Goal: Answer question/provide support: Share knowledge or assist other users

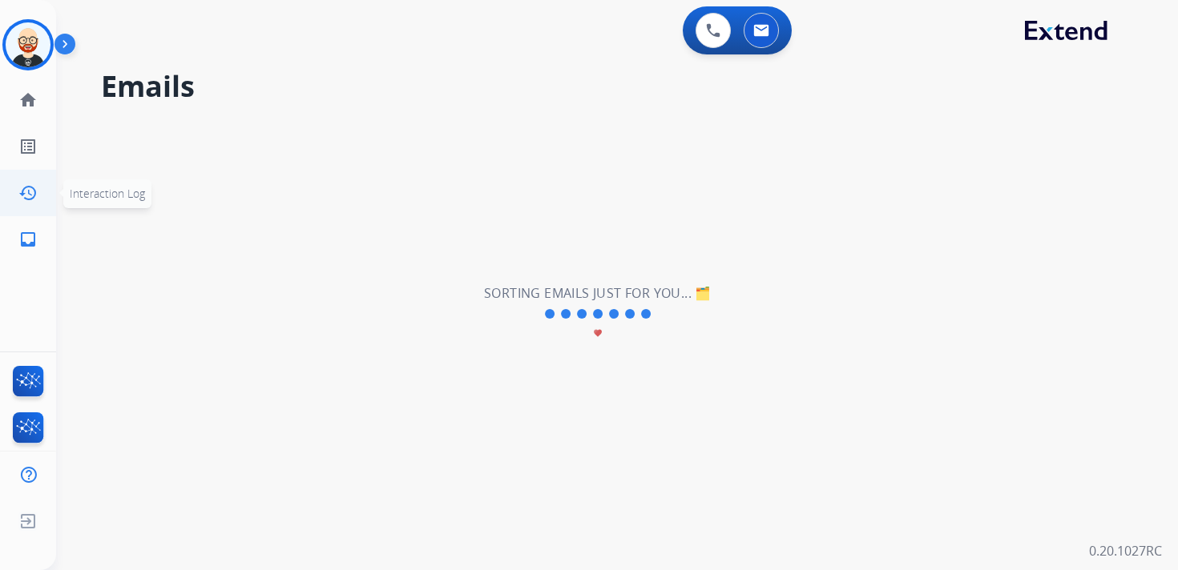
click at [20, 202] on link "history Interaction Log" at bounding box center [28, 193] width 45 height 45
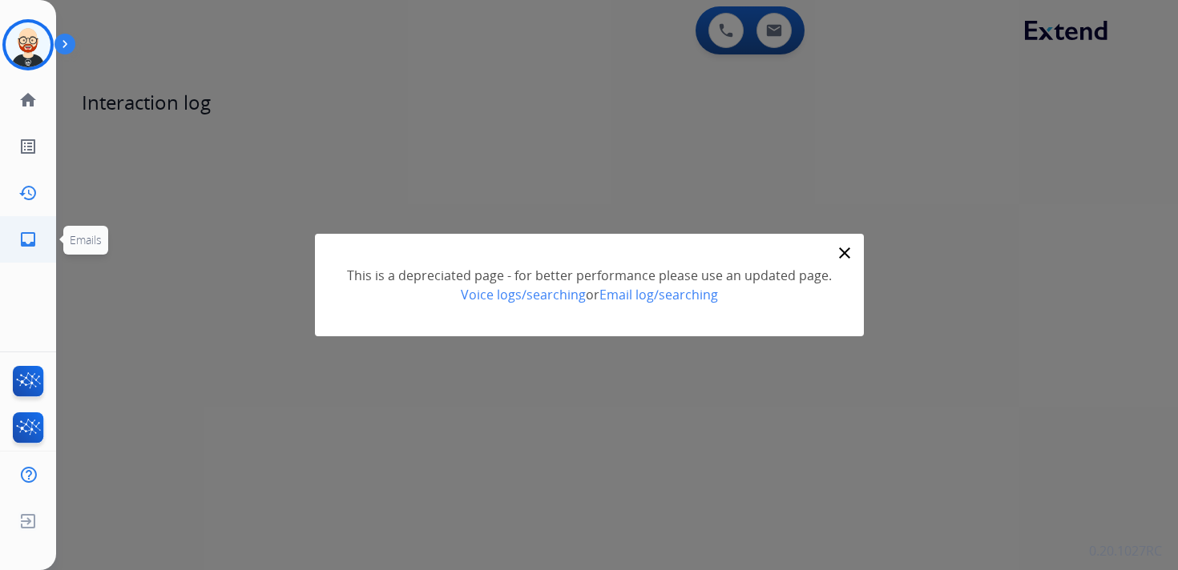
click at [29, 242] on mat-icon "inbox" at bounding box center [27, 239] width 19 height 19
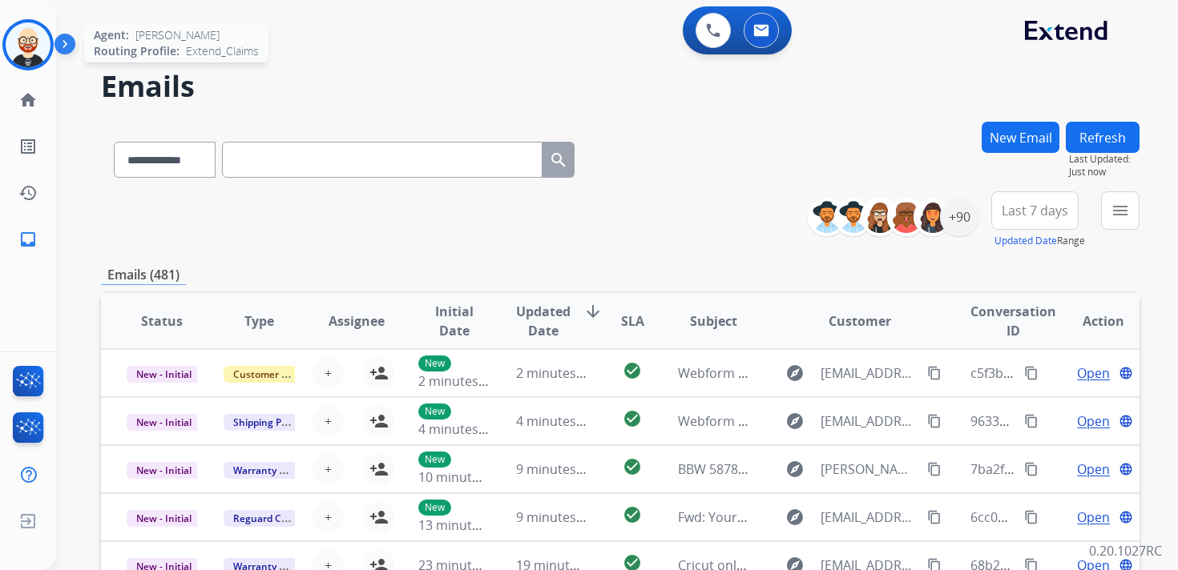
click at [22, 31] on img at bounding box center [28, 44] width 45 height 45
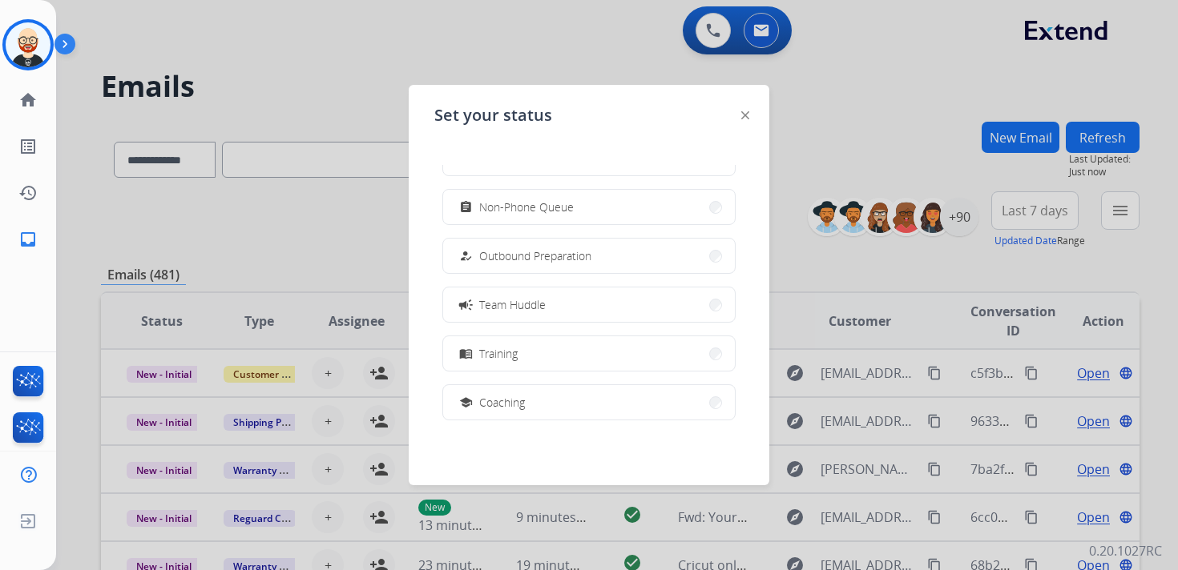
scroll to position [110, 0]
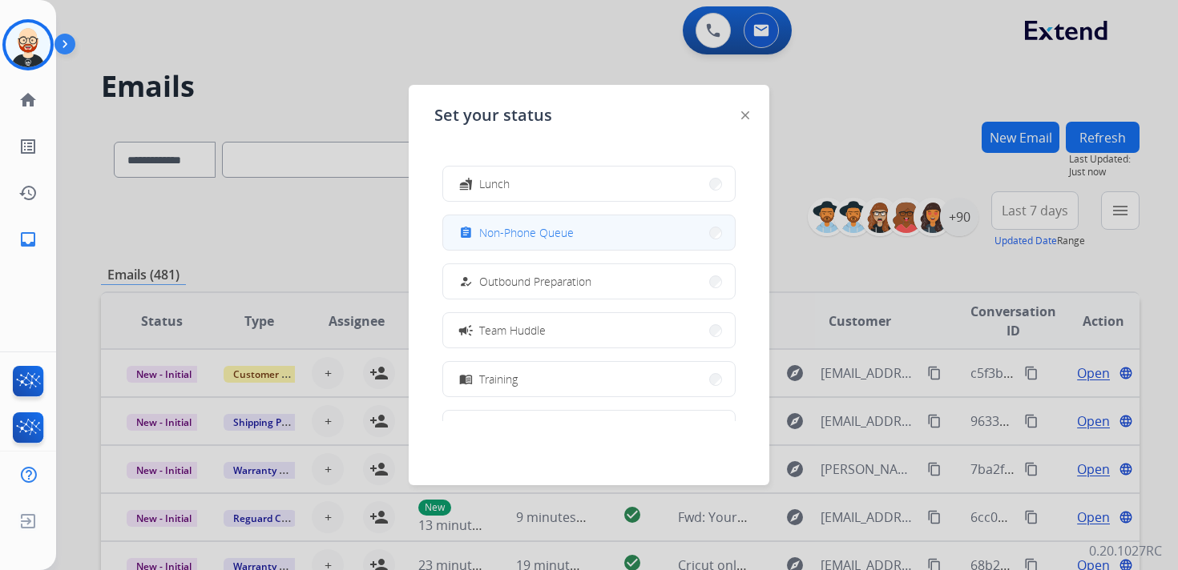
click at [537, 235] on span "Non-Phone Queue" at bounding box center [526, 232] width 95 height 17
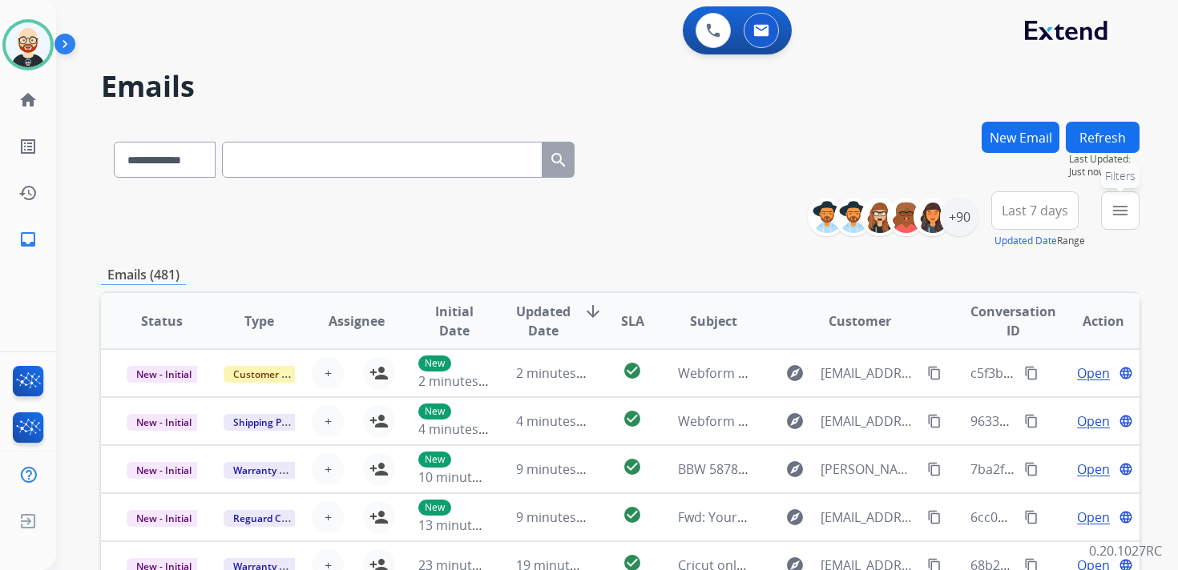
click at [1105, 212] on button "menu Filters" at bounding box center [1120, 210] width 38 height 38
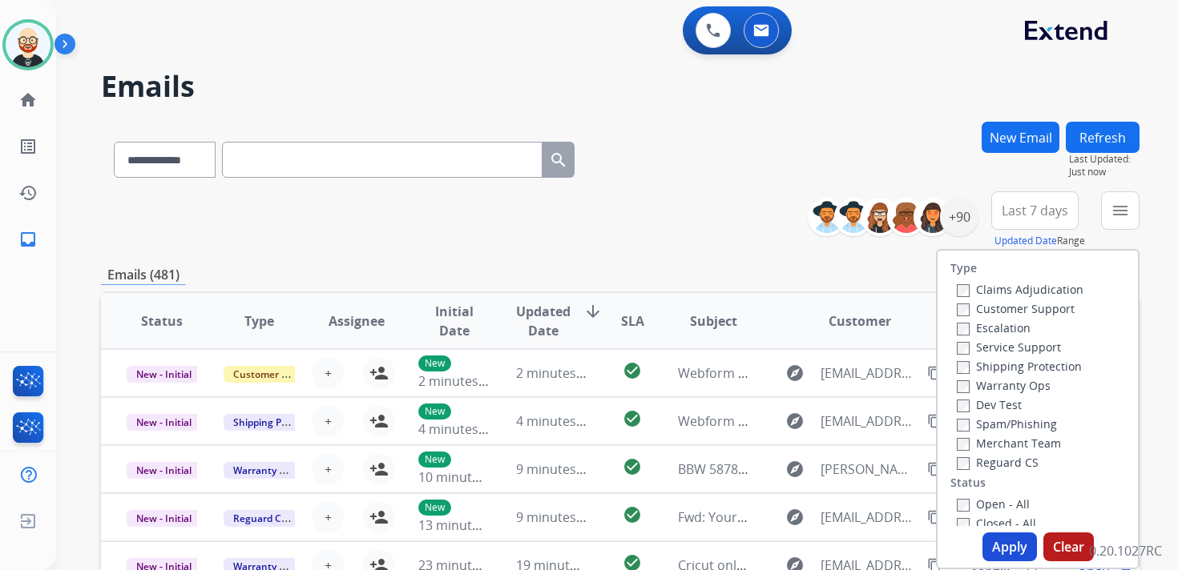
click at [1002, 345] on label "Service Support" at bounding box center [1008, 347] width 104 height 15
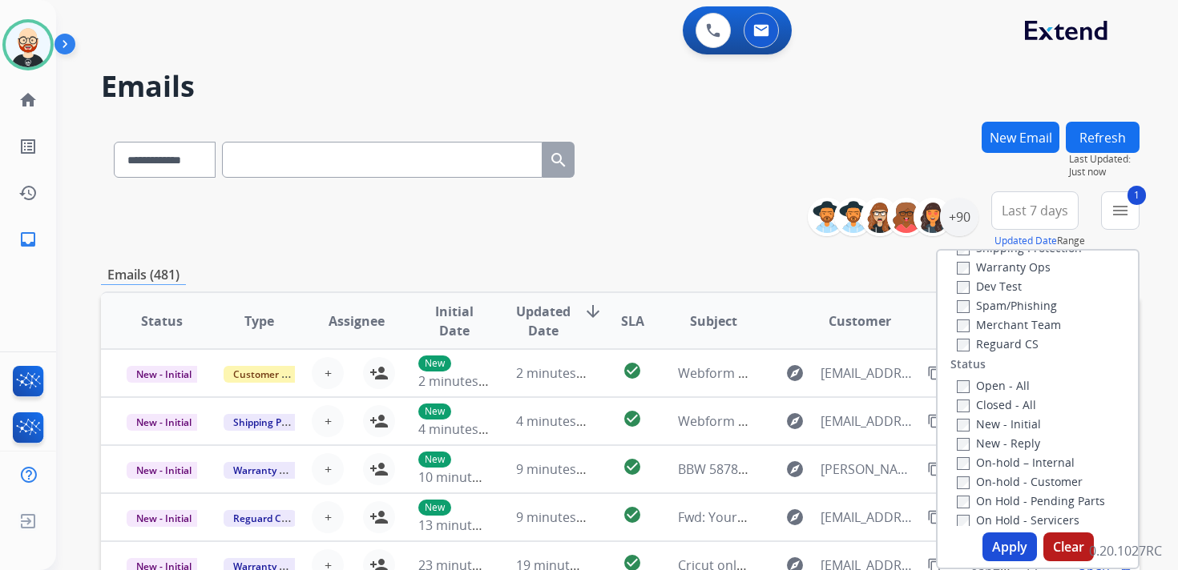
scroll to position [141, 0]
click at [990, 404] on label "New - Initial" at bounding box center [998, 401] width 84 height 15
click at [989, 418] on label "New - Reply" at bounding box center [997, 420] width 83 height 15
click at [1009, 543] on button "Apply" at bounding box center [1009, 547] width 54 height 29
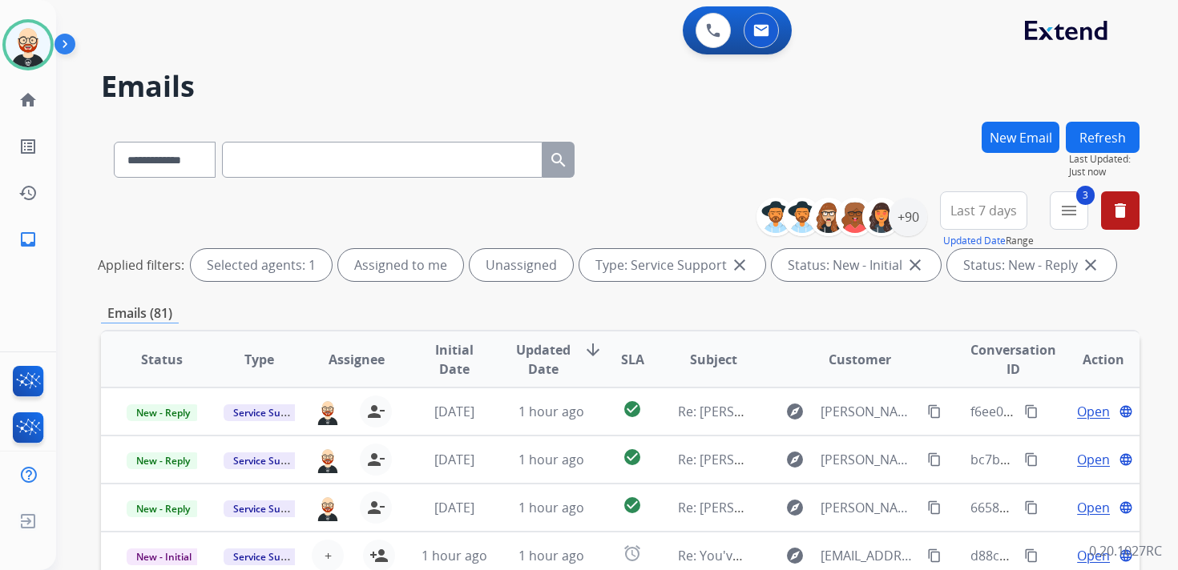
click at [534, 371] on span "Updated Date" at bounding box center [543, 359] width 54 height 38
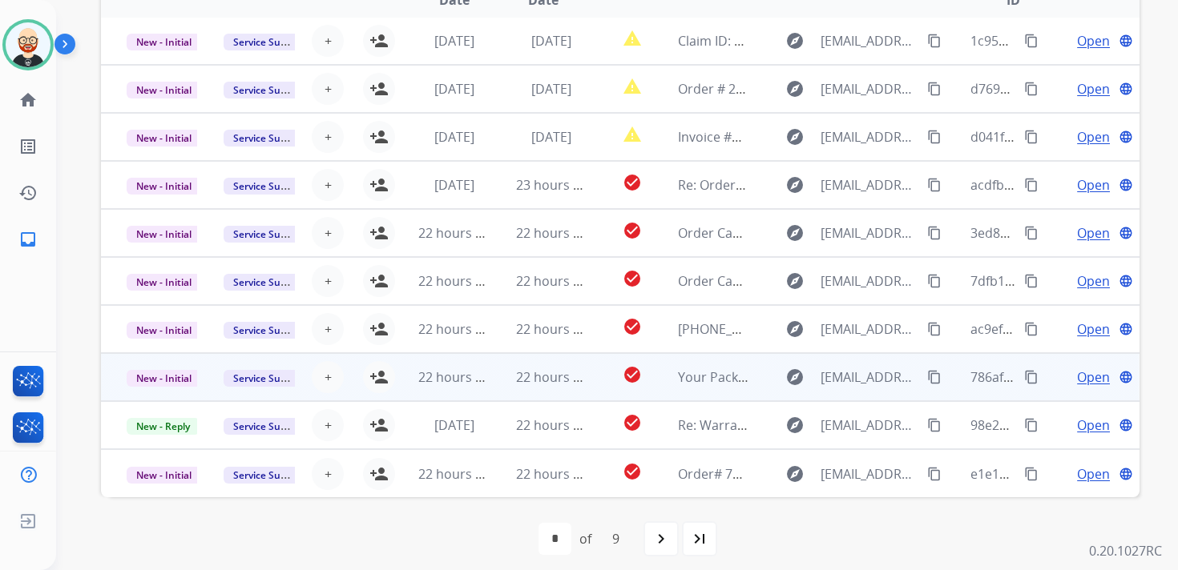
scroll to position [376, 0]
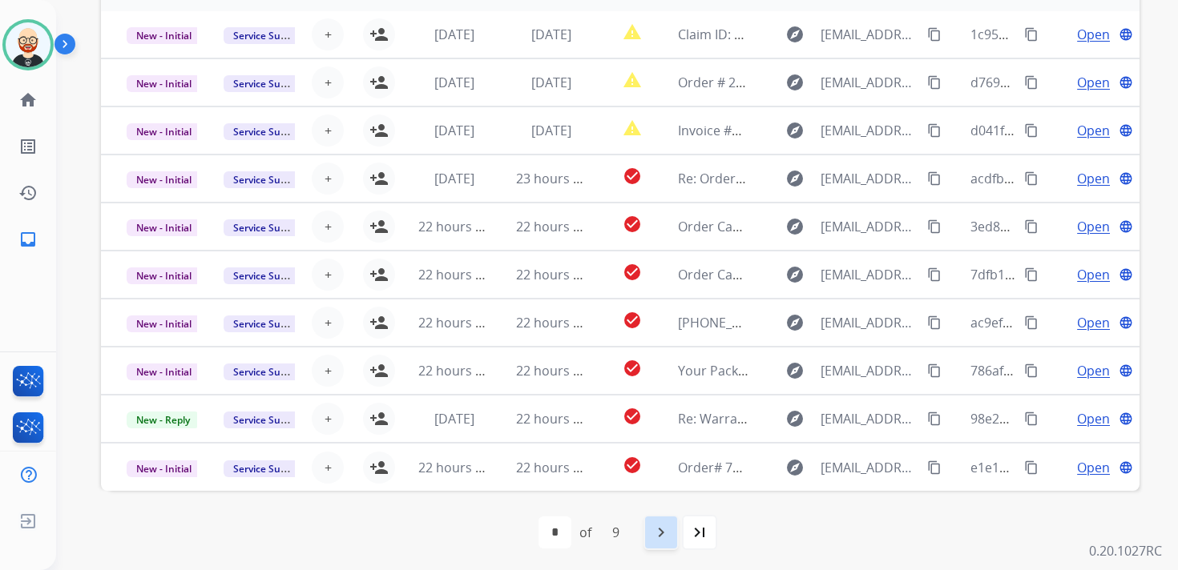
click at [654, 537] on mat-icon "navigate_next" at bounding box center [660, 532] width 19 height 19
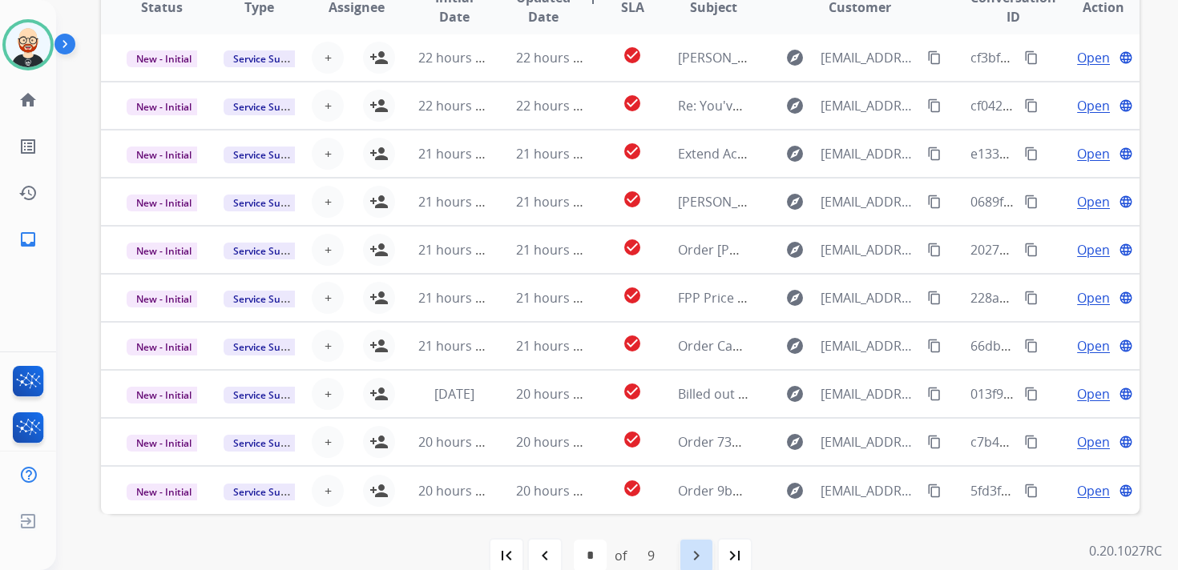
scroll to position [352, 0]
click at [694, 551] on mat-icon "navigate_next" at bounding box center [695, 556] width 19 height 19
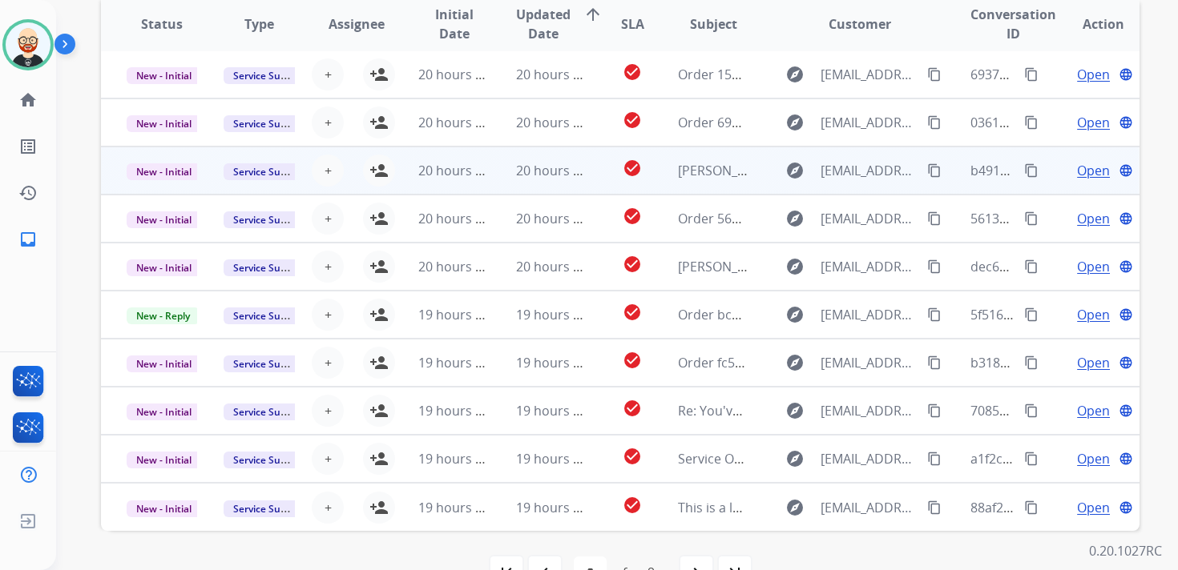
scroll to position [348, 0]
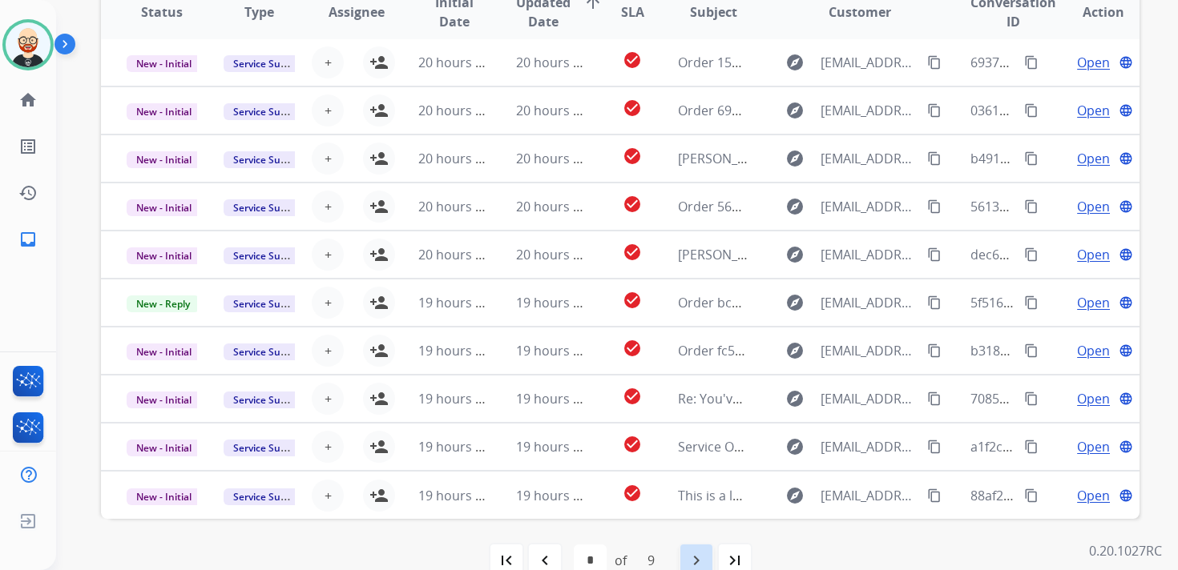
click at [699, 551] on mat-icon "navigate_next" at bounding box center [695, 560] width 19 height 19
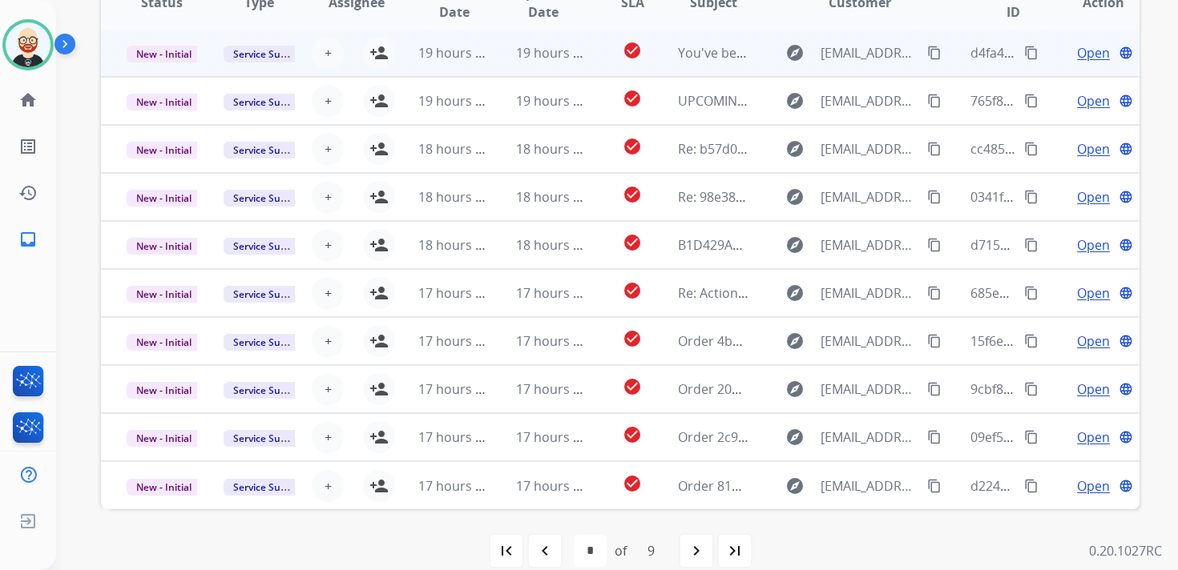
scroll to position [380, 0]
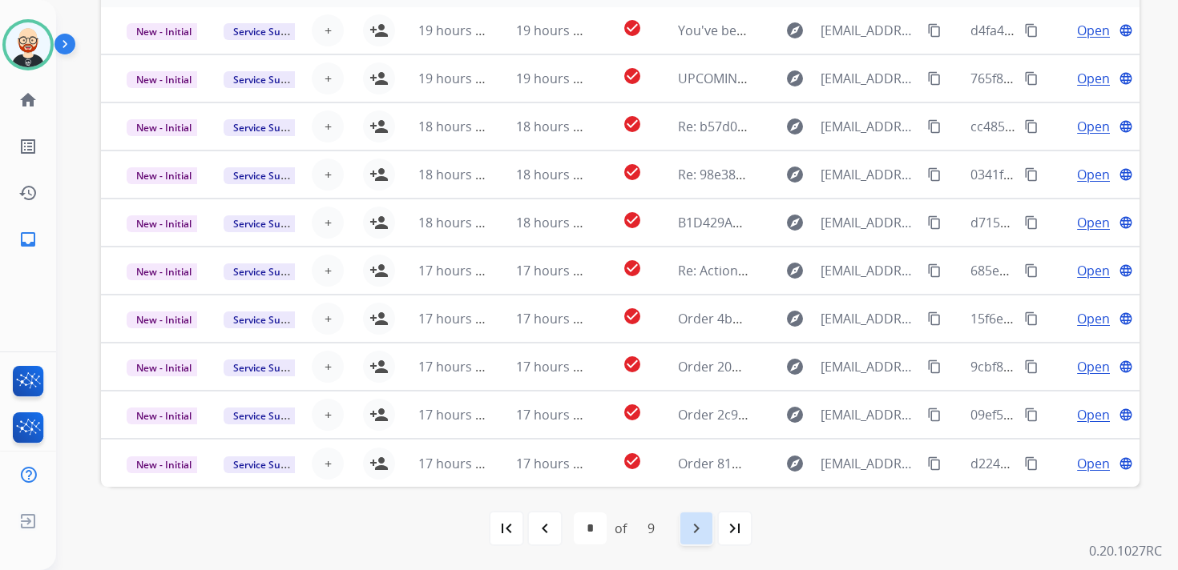
click at [686, 529] on mat-icon "navigate_next" at bounding box center [695, 528] width 19 height 19
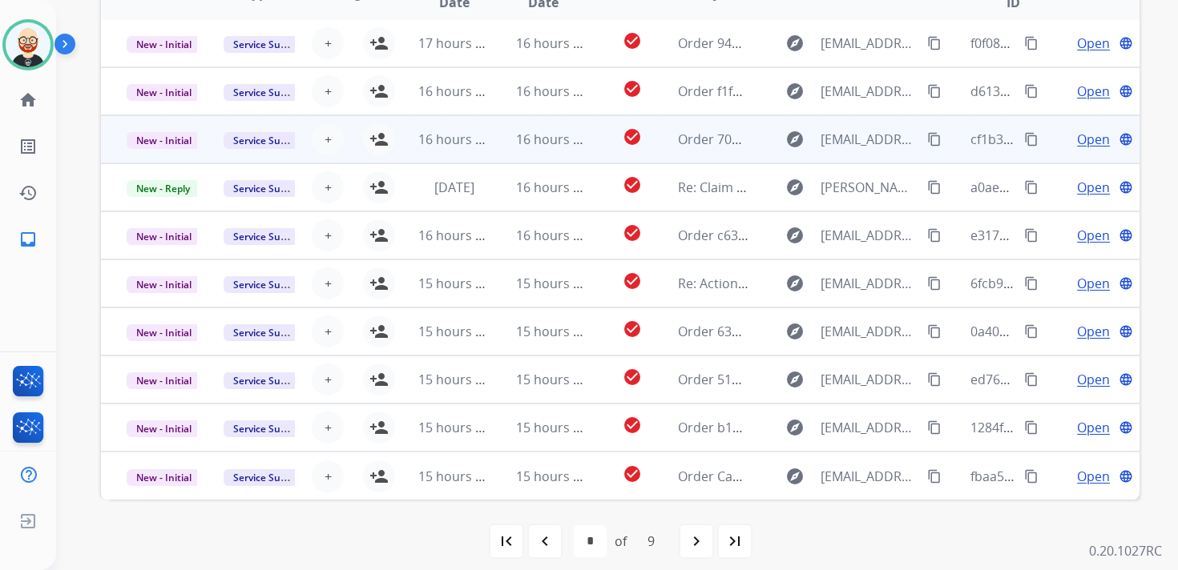
scroll to position [369, 0]
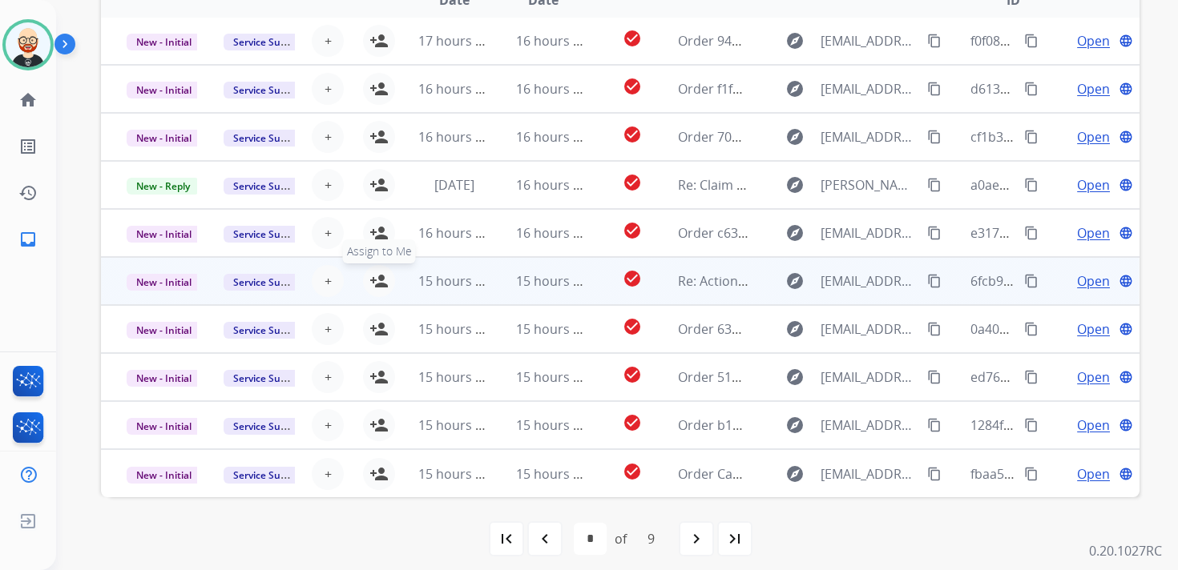
click at [378, 289] on mat-icon "person_add" at bounding box center [378, 281] width 19 height 19
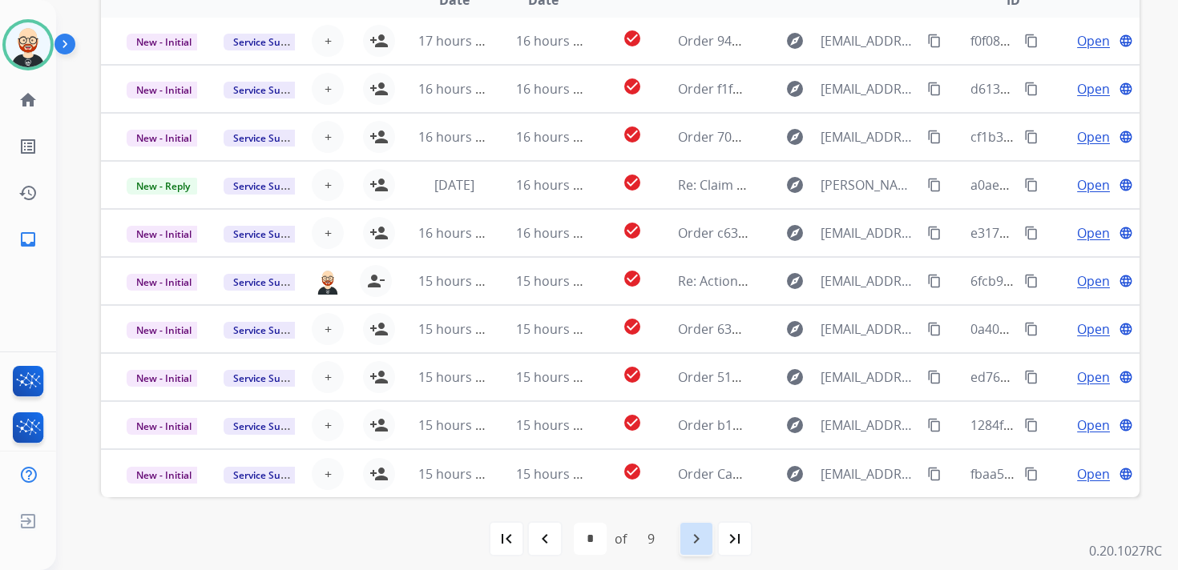
click at [693, 533] on mat-icon "navigate_next" at bounding box center [695, 538] width 19 height 19
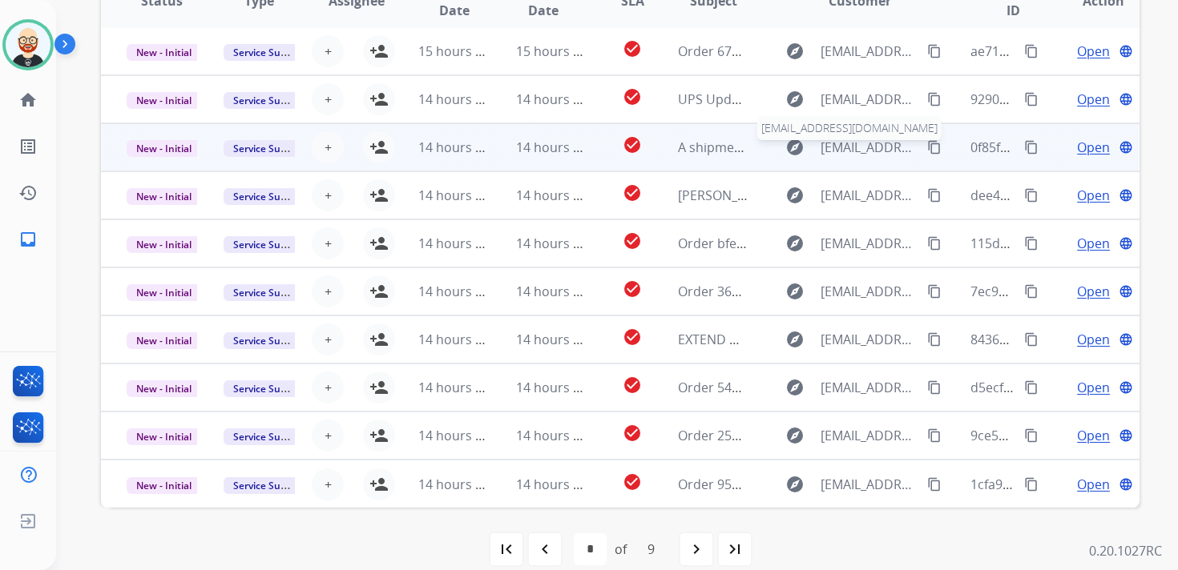
scroll to position [364, 0]
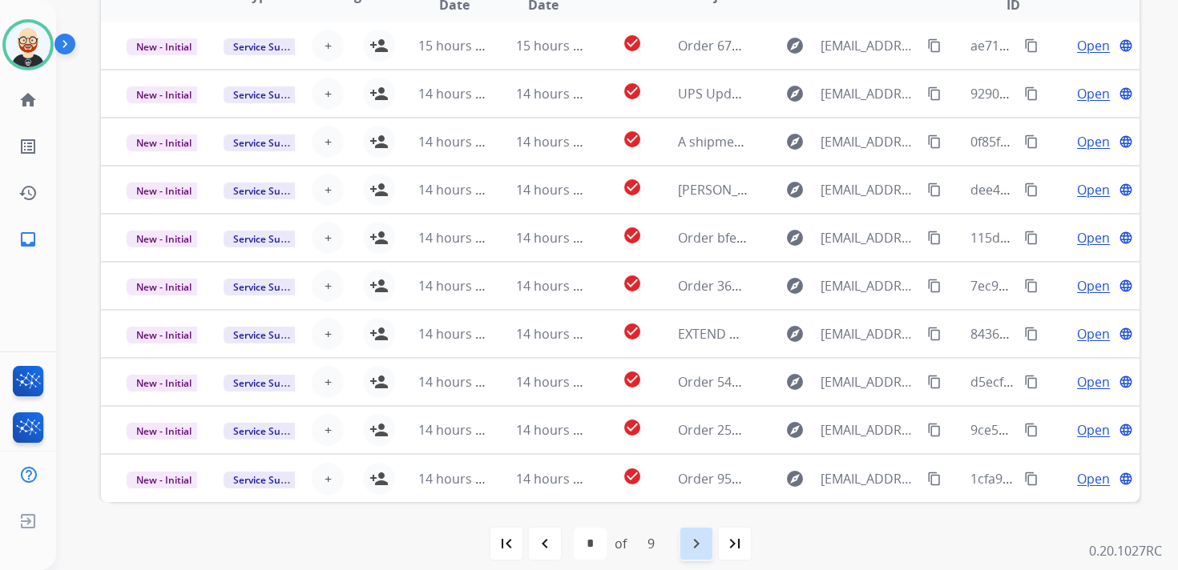
click at [704, 545] on mat-icon "navigate_next" at bounding box center [695, 543] width 19 height 19
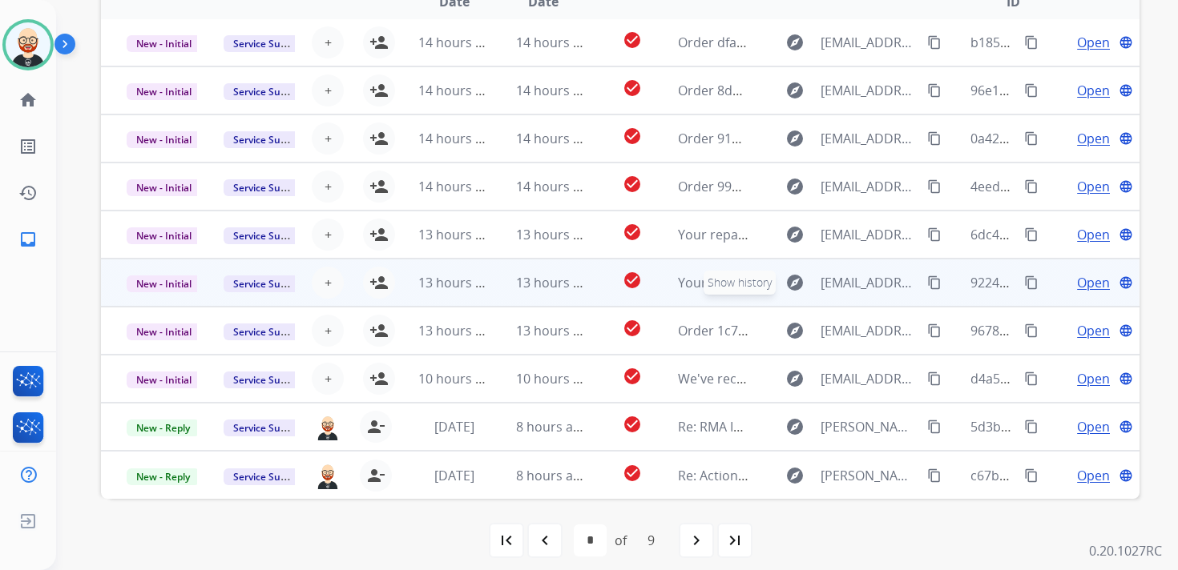
scroll to position [369, 0]
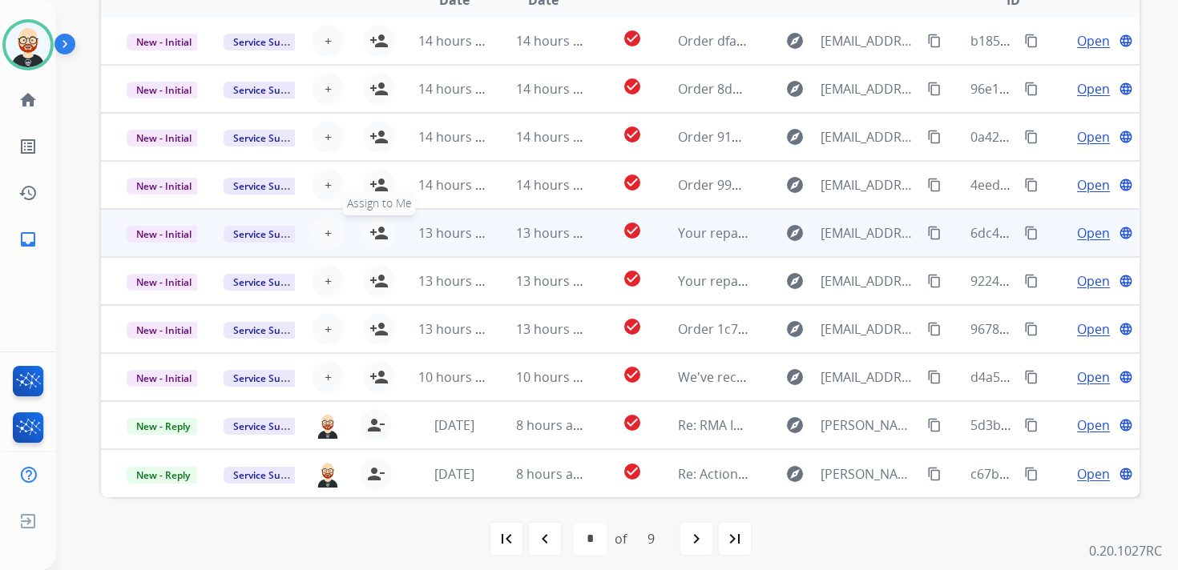
click at [380, 232] on mat-icon "person_add" at bounding box center [378, 232] width 19 height 19
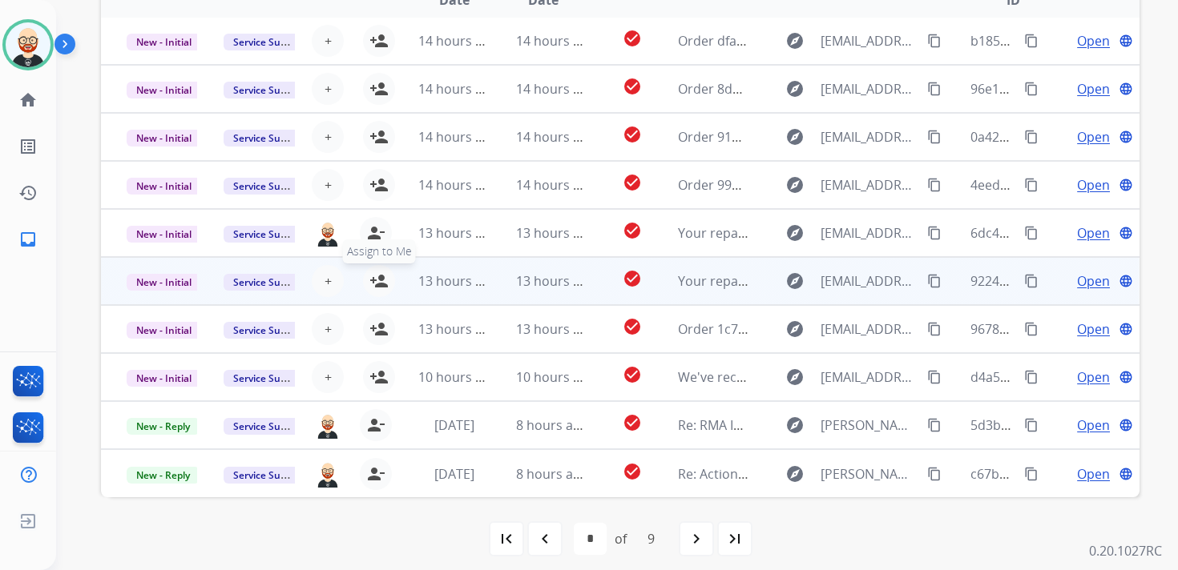
click at [380, 276] on mat-icon "person_add" at bounding box center [378, 281] width 19 height 19
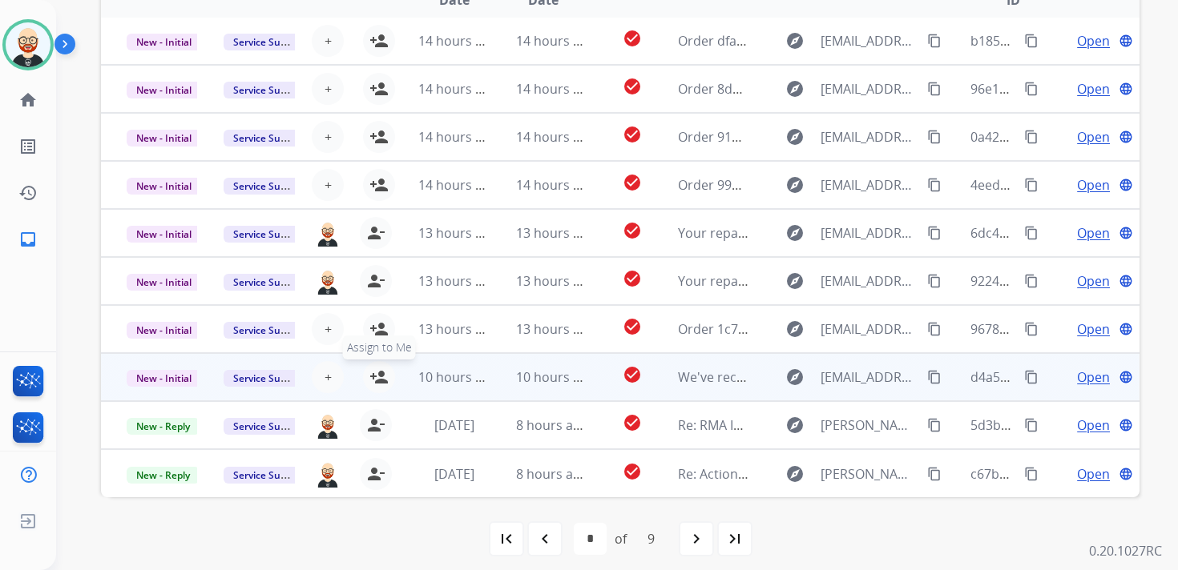
click at [372, 382] on mat-icon "person_add" at bounding box center [378, 377] width 19 height 19
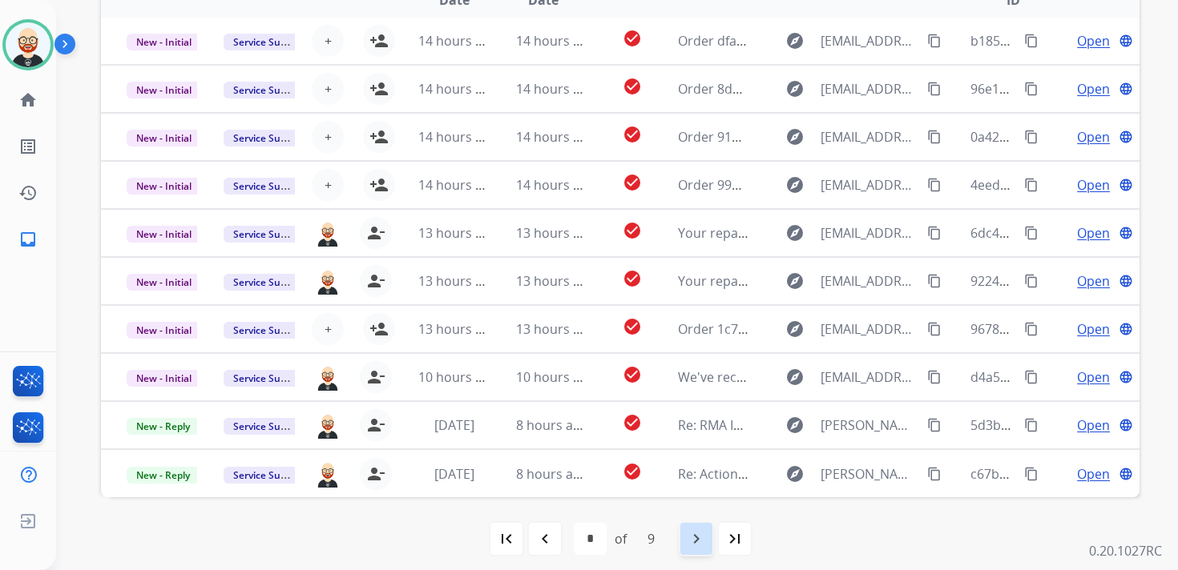
click at [686, 538] on mat-icon "navigate_next" at bounding box center [695, 538] width 19 height 19
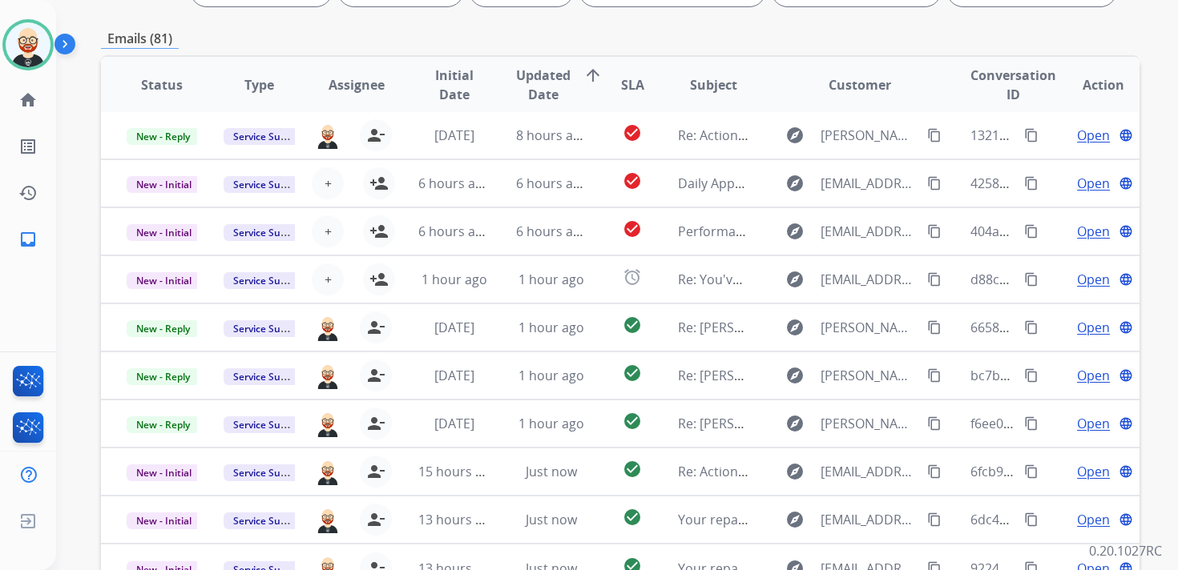
scroll to position [276, 0]
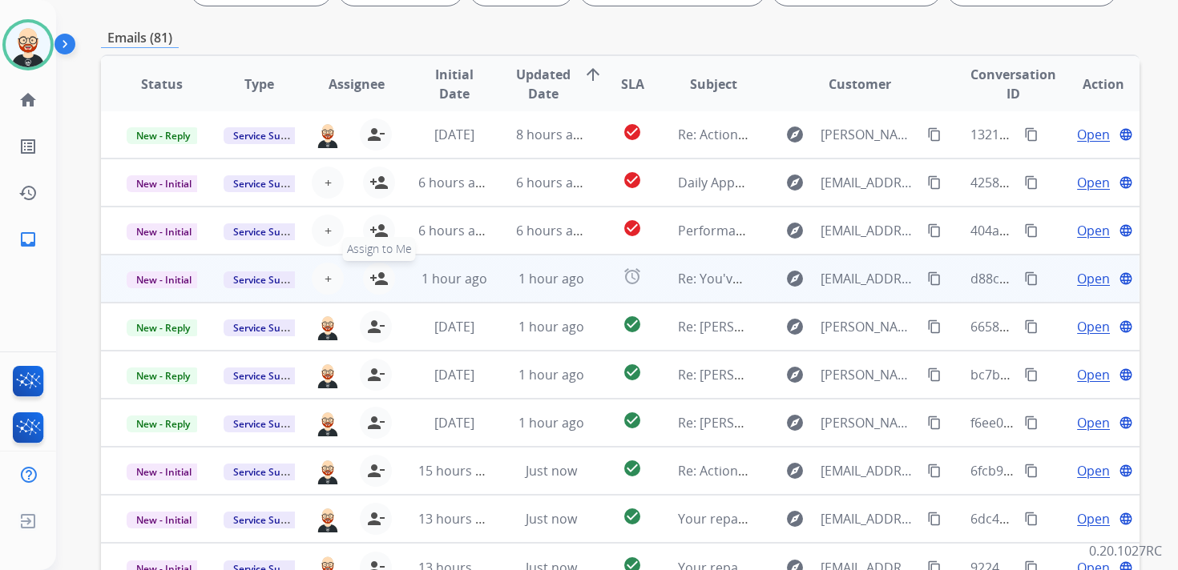
click at [380, 281] on mat-icon "person_add" at bounding box center [378, 278] width 19 height 19
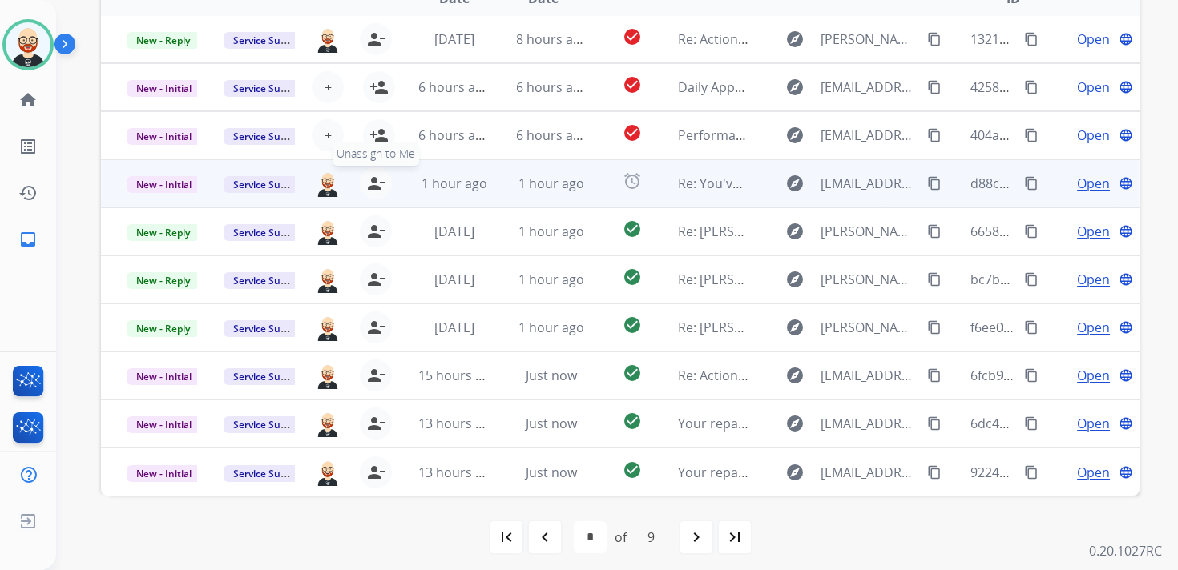
scroll to position [380, 0]
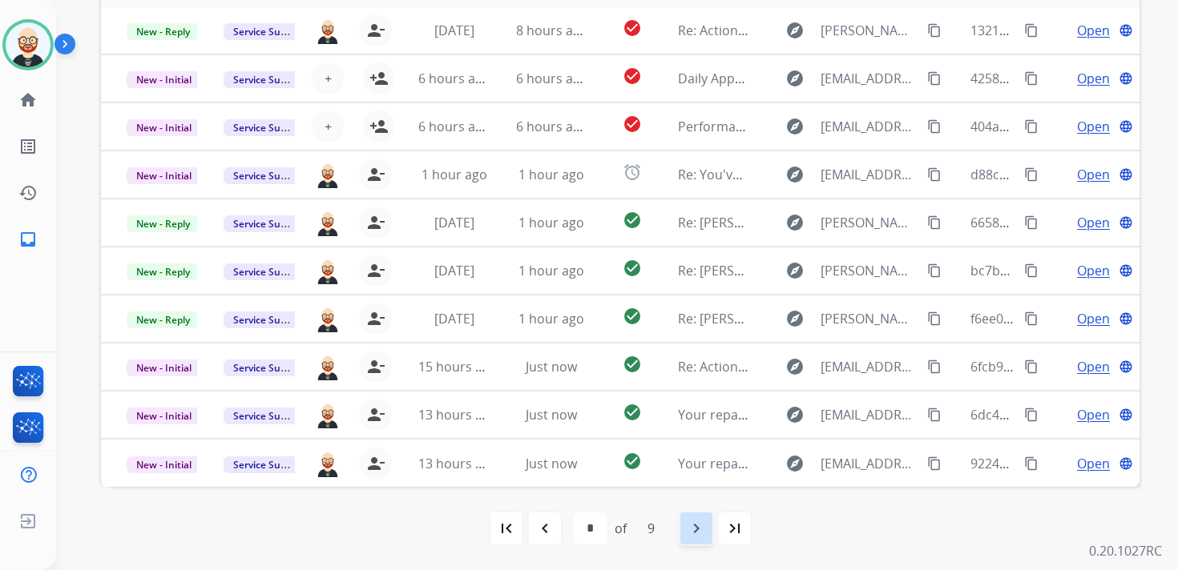
click at [695, 525] on mat-icon "navigate_next" at bounding box center [695, 528] width 19 height 19
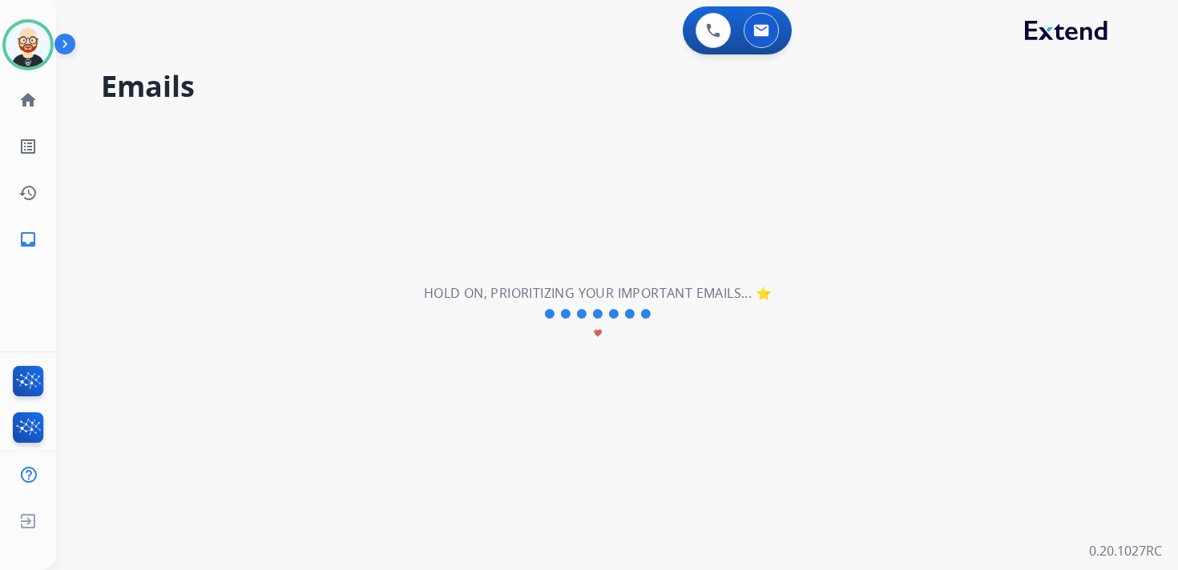
scroll to position [0, 0]
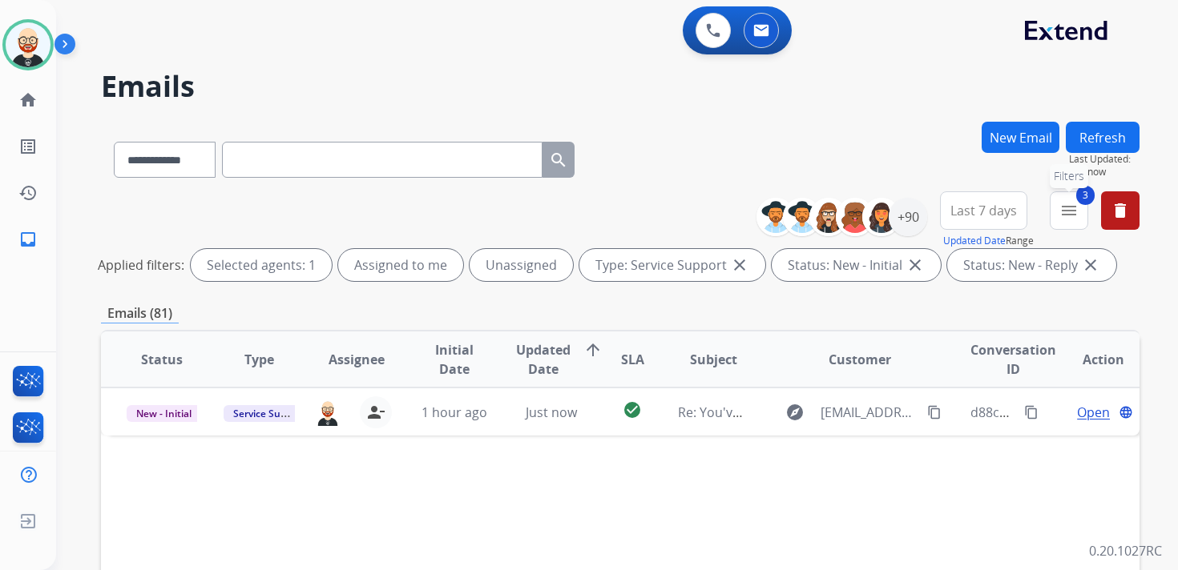
click at [1069, 210] on mat-icon "menu" at bounding box center [1068, 210] width 19 height 19
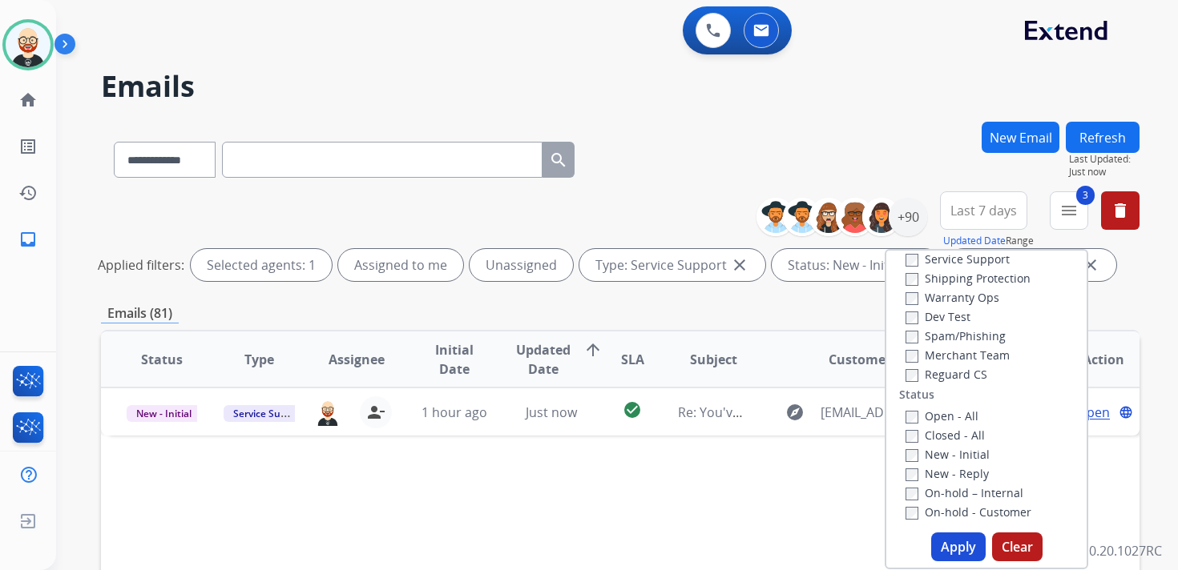
scroll to position [78, 0]
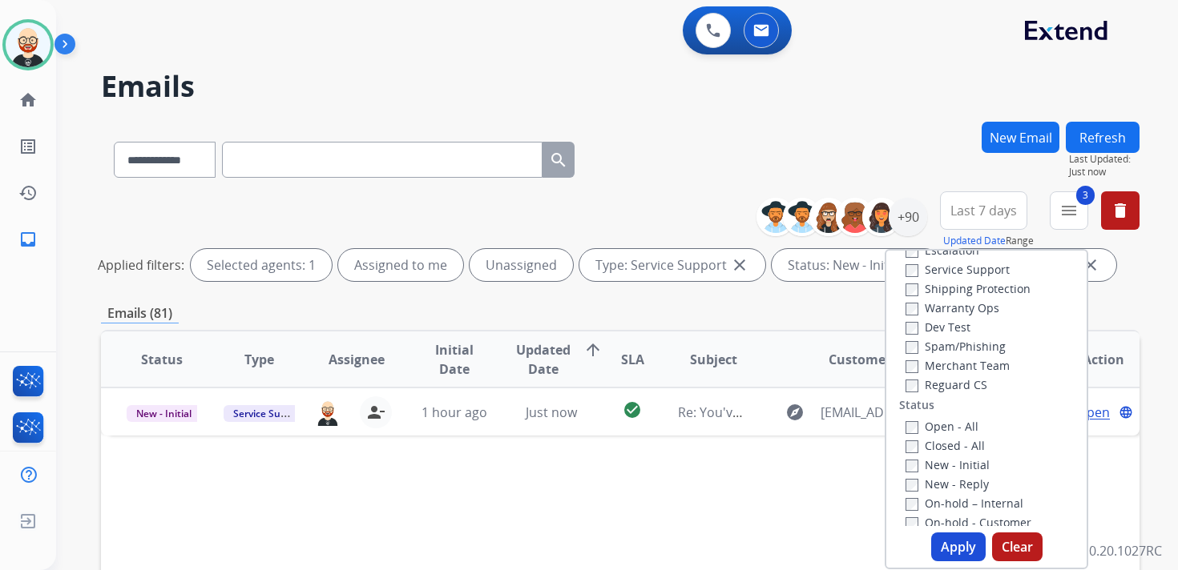
click at [941, 271] on label "Service Support" at bounding box center [957, 269] width 104 height 15
click at [938, 541] on button "Apply" at bounding box center [958, 547] width 54 height 29
select select "*"
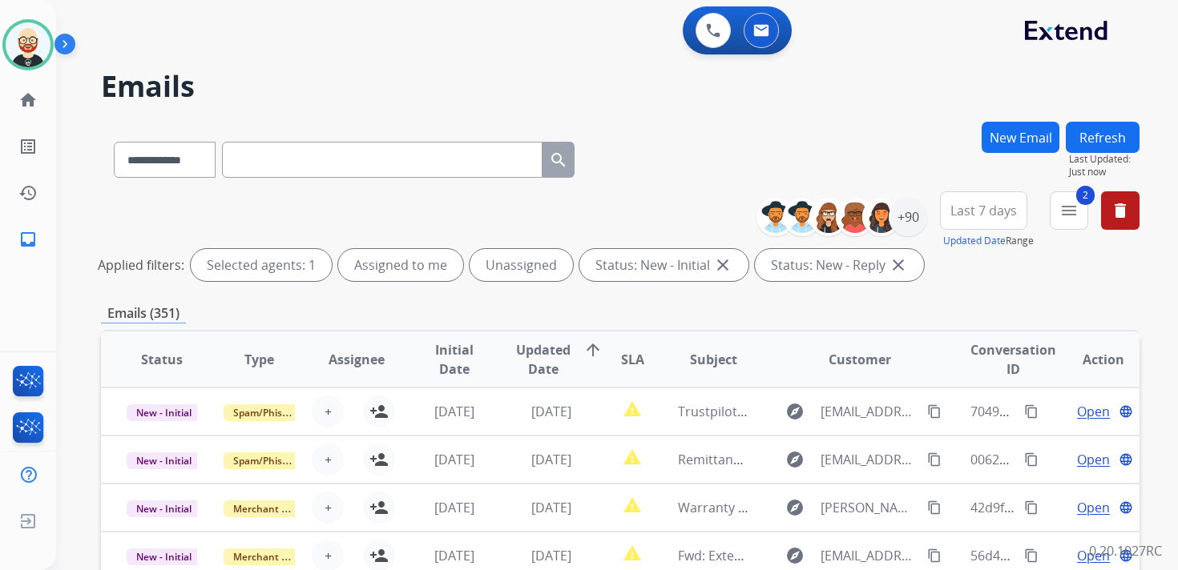
click at [996, 210] on span "Last 7 days" at bounding box center [983, 210] width 66 height 6
click at [944, 396] on div "Last 90 days" at bounding box center [978, 405] width 88 height 24
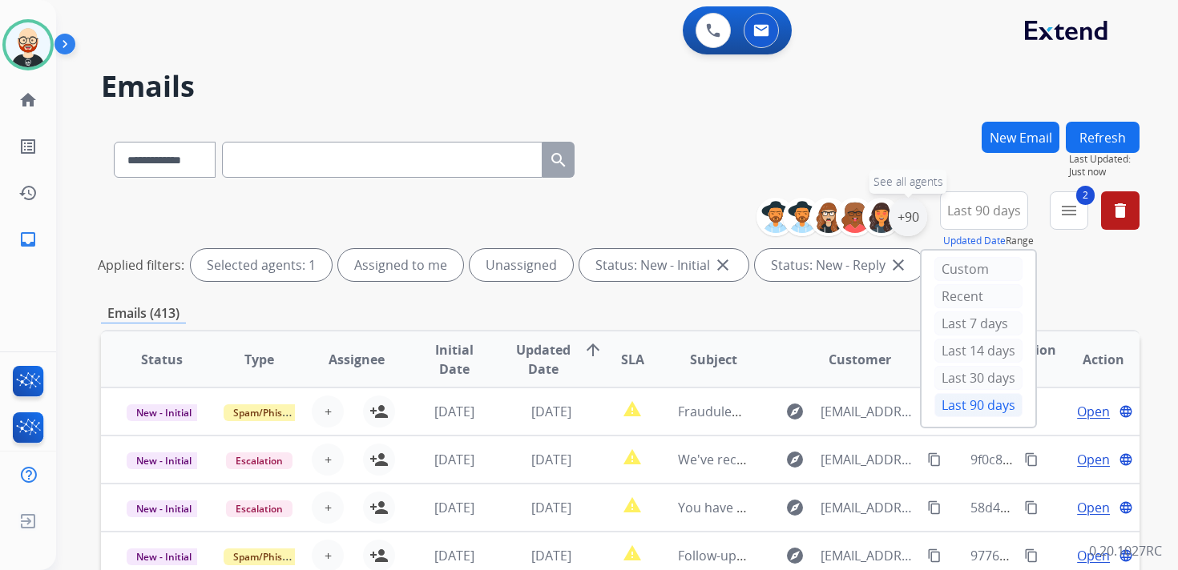
click at [908, 219] on div "+90" at bounding box center [907, 217] width 38 height 38
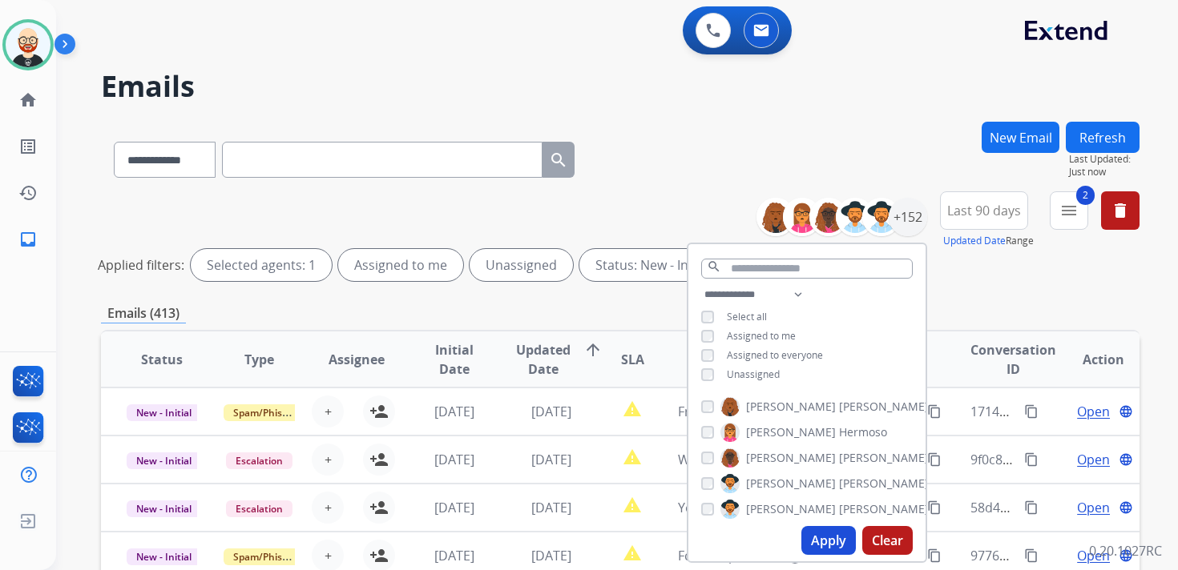
click at [747, 384] on div "**********" at bounding box center [806, 336] width 237 height 103
click at [727, 372] on span "Unassigned" at bounding box center [753, 375] width 53 height 14
click at [817, 535] on button "Apply" at bounding box center [828, 540] width 54 height 29
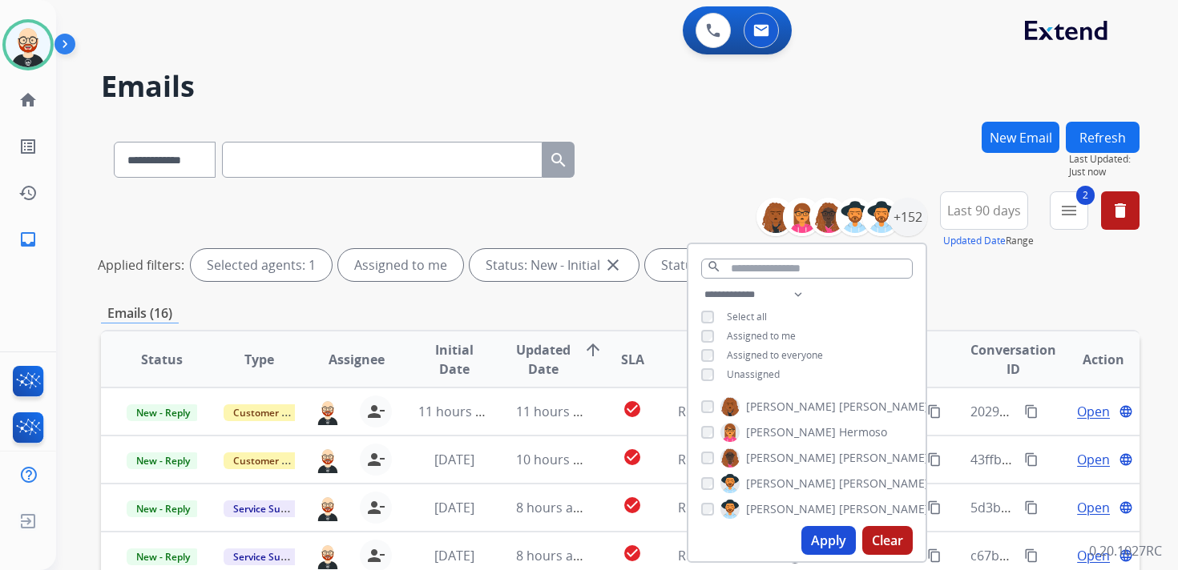
click at [966, 275] on div "Applied filters: Selected agents: 1 Assigned to me Status: New - Initial close …" at bounding box center [617, 265] width 1038 height 32
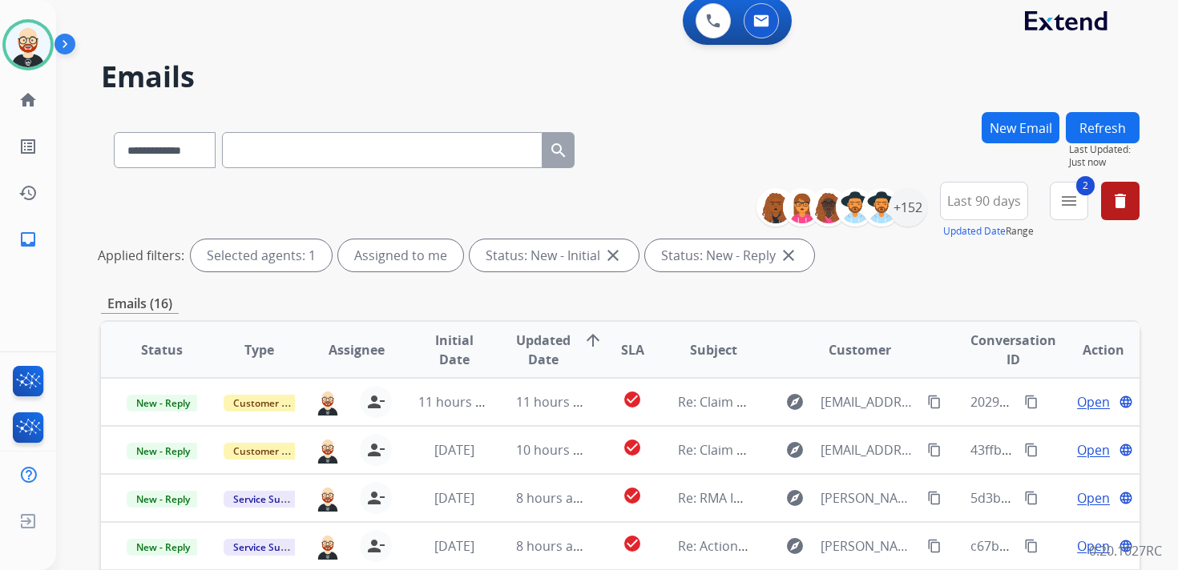
scroll to position [0, 0]
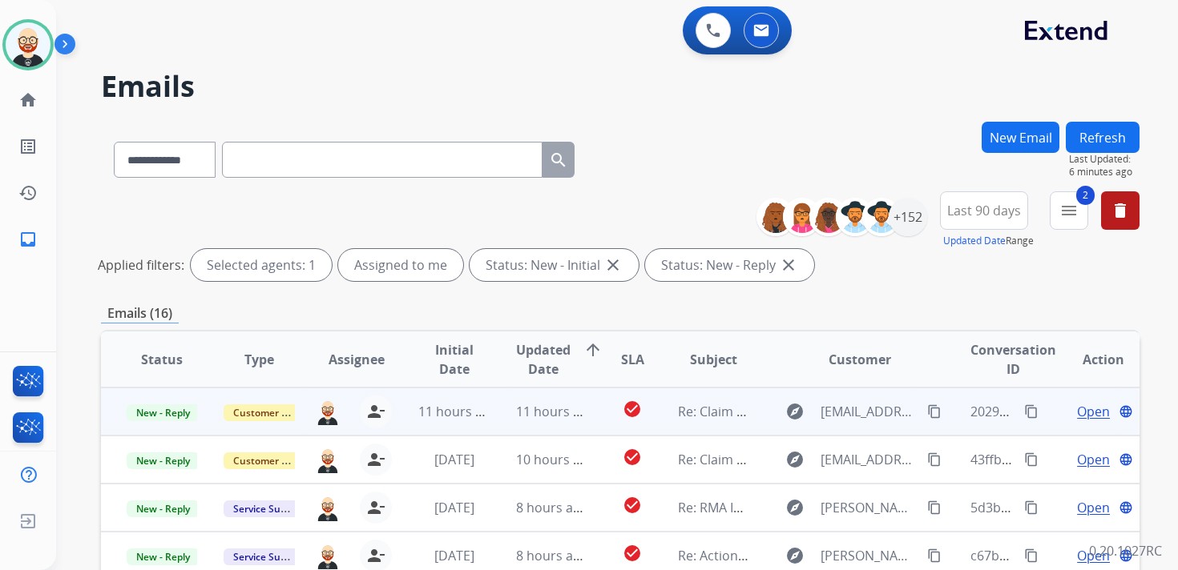
click at [1081, 422] on td "Open language" at bounding box center [1090, 412] width 98 height 48
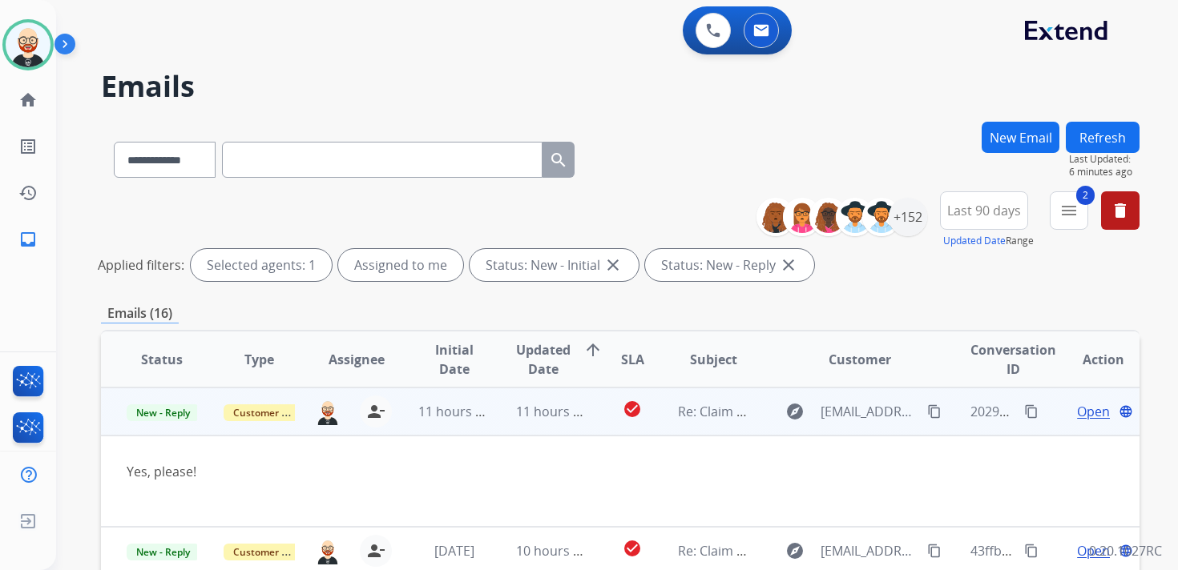
click at [1043, 422] on td "Open language" at bounding box center [1090, 412] width 98 height 48
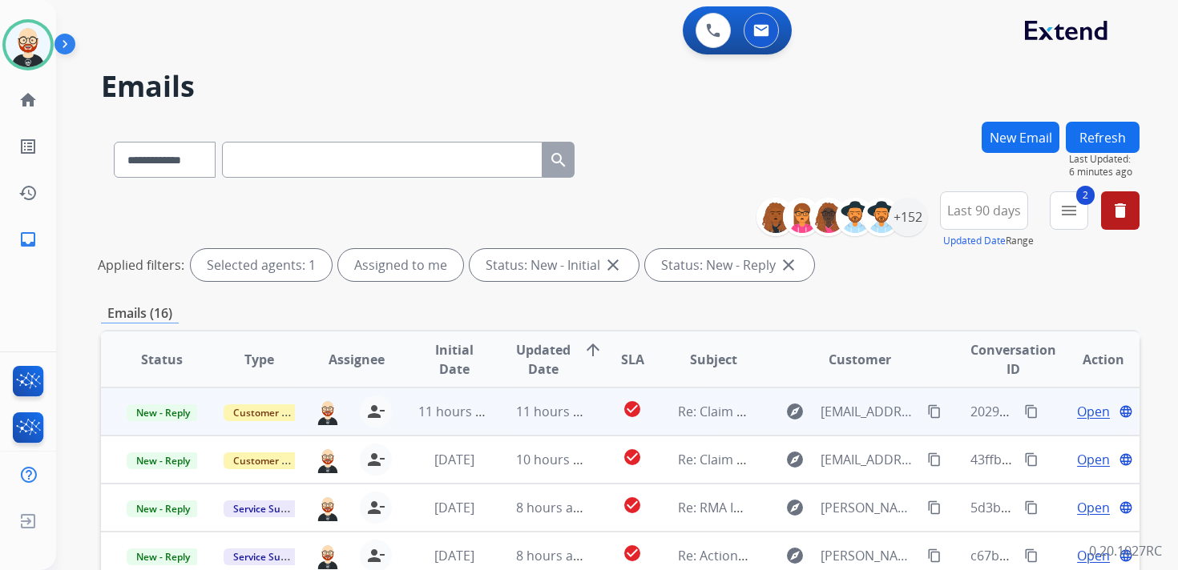
click at [1083, 405] on span "Open" at bounding box center [1093, 411] width 33 height 19
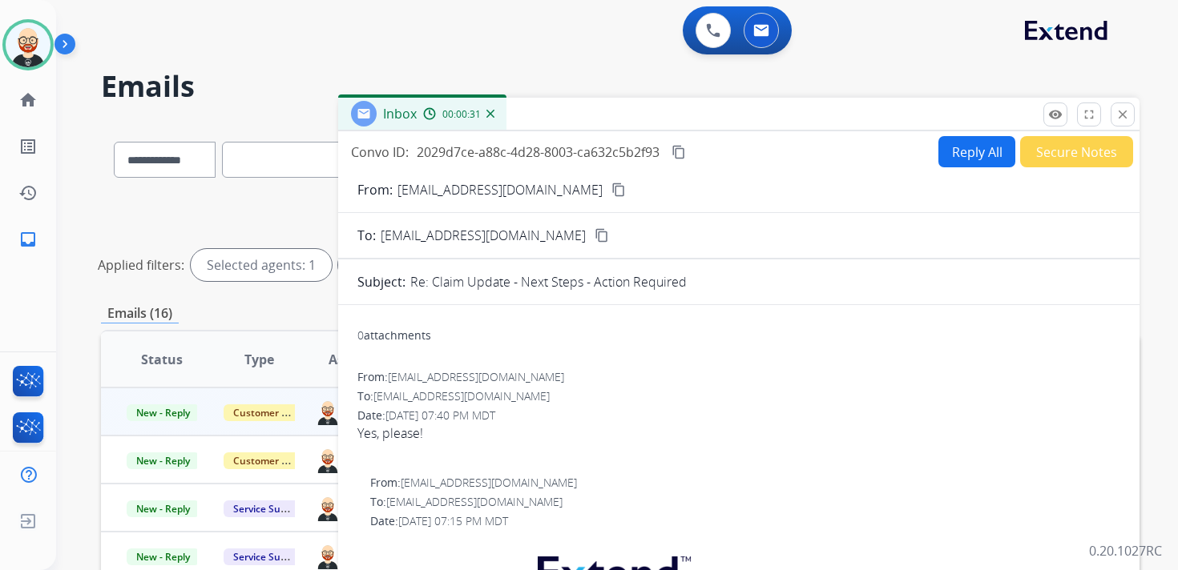
click at [944, 150] on button "Reply All" at bounding box center [976, 151] width 77 height 31
select select "**********"
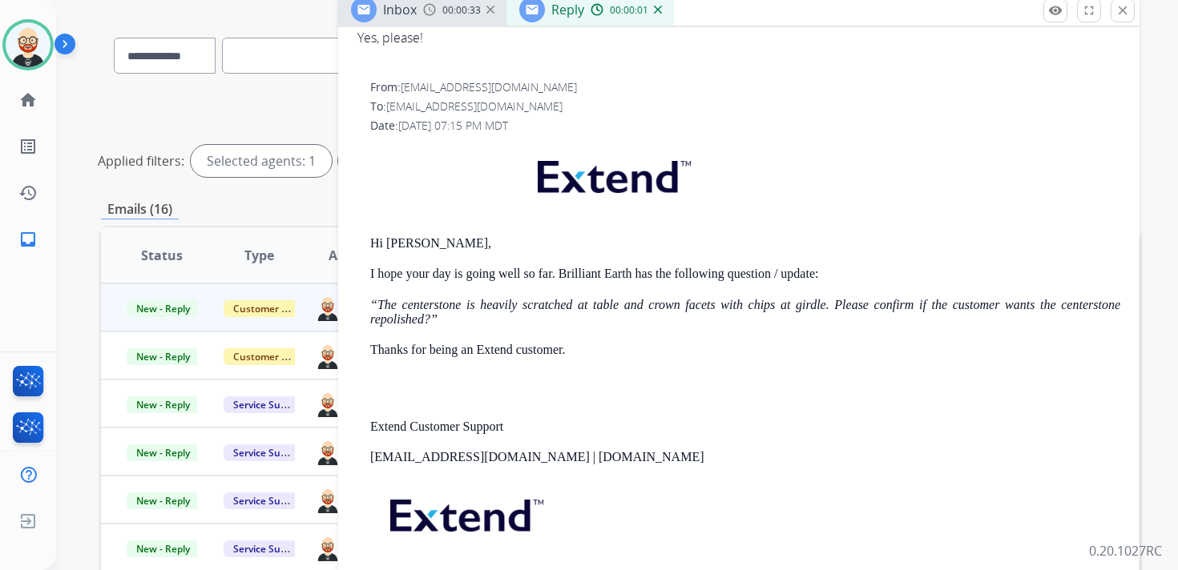
scroll to position [109, 0]
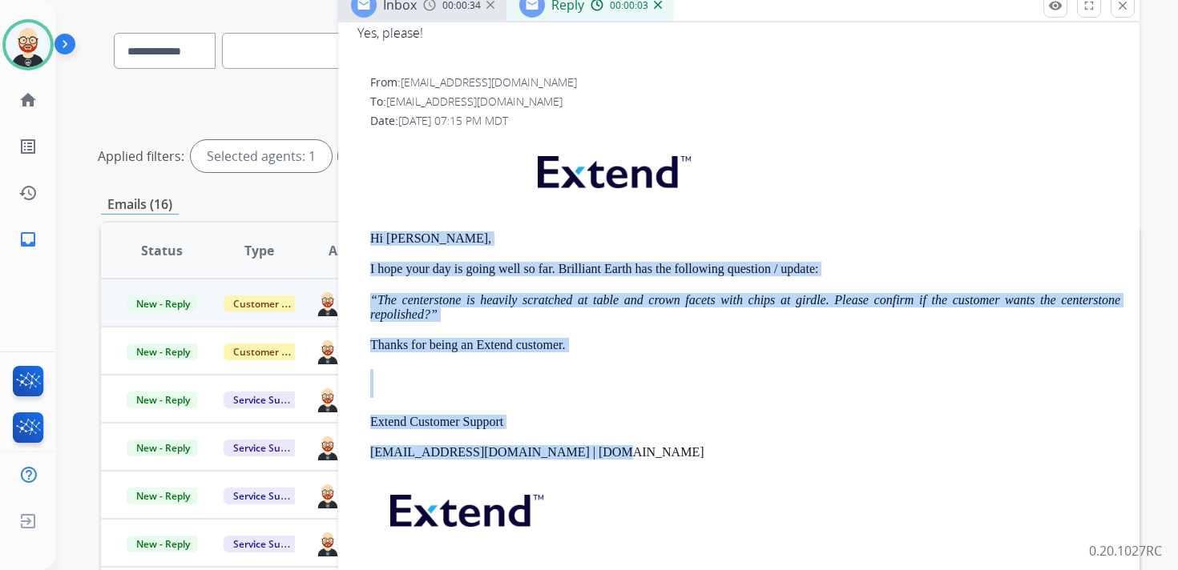
drag, startPoint x: 610, startPoint y: 452, endPoint x: 362, endPoint y: 242, distance: 324.5
click at [362, 242] on div "From: support@extend.com To: nitamorganallen2@gmail.com Date: 08/11/2025 - 07:1…" at bounding box center [738, 349] width 763 height 550
copy div "Hi Nita, I hope your day is going well so far. Brilliant Earth has the followin…"
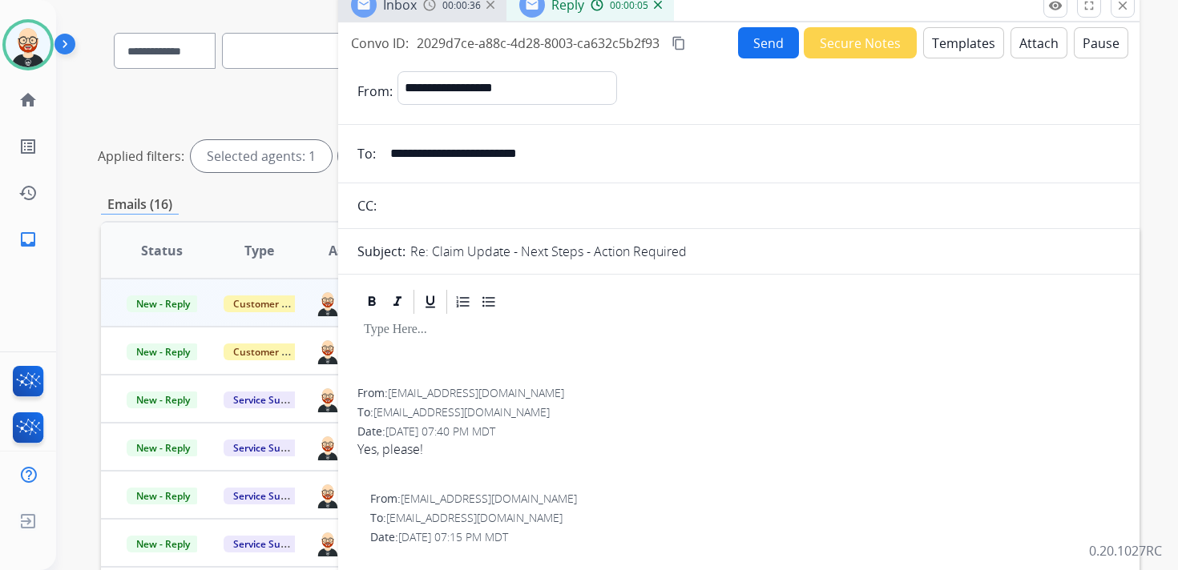
click at [423, 344] on div at bounding box center [738, 352] width 763 height 72
paste div
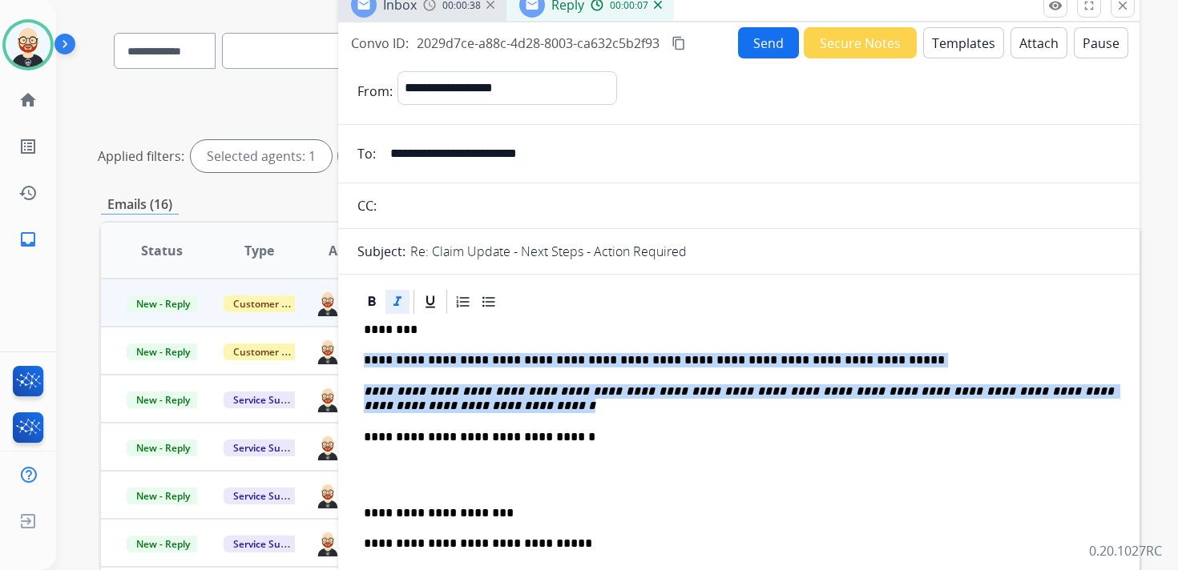
drag, startPoint x: 510, startPoint y: 406, endPoint x: 346, endPoint y: 352, distance: 172.8
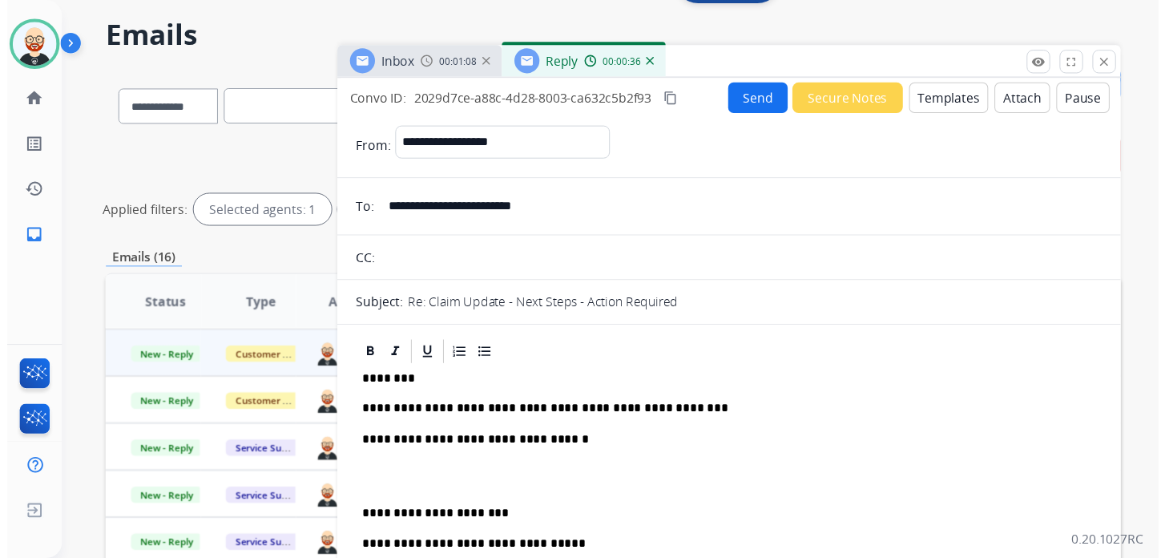
scroll to position [50, 0]
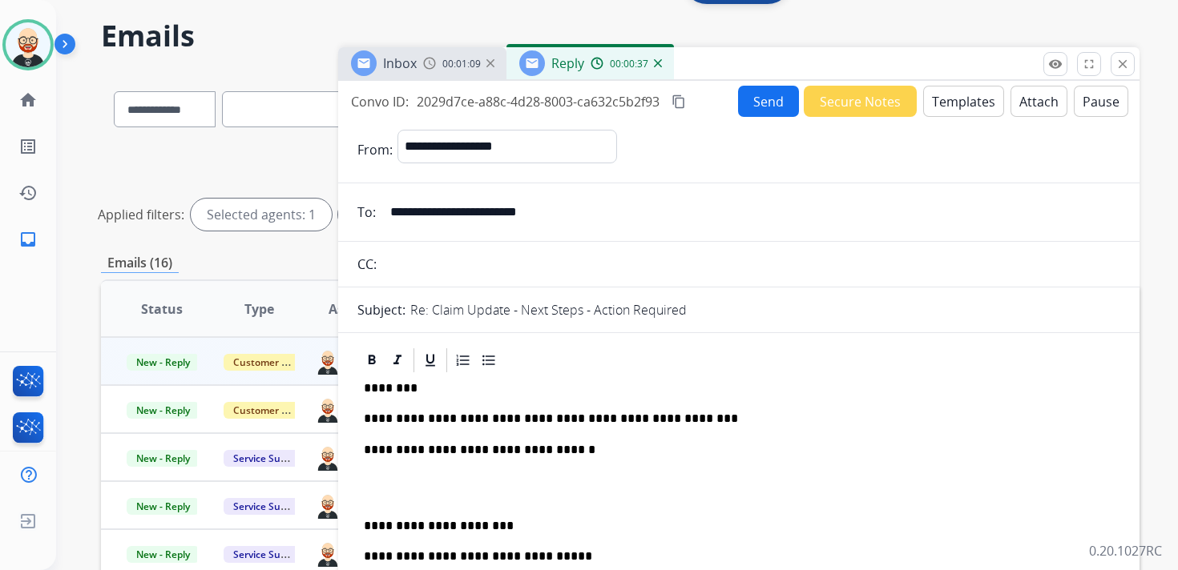
click at [763, 98] on button "Send" at bounding box center [768, 101] width 61 height 31
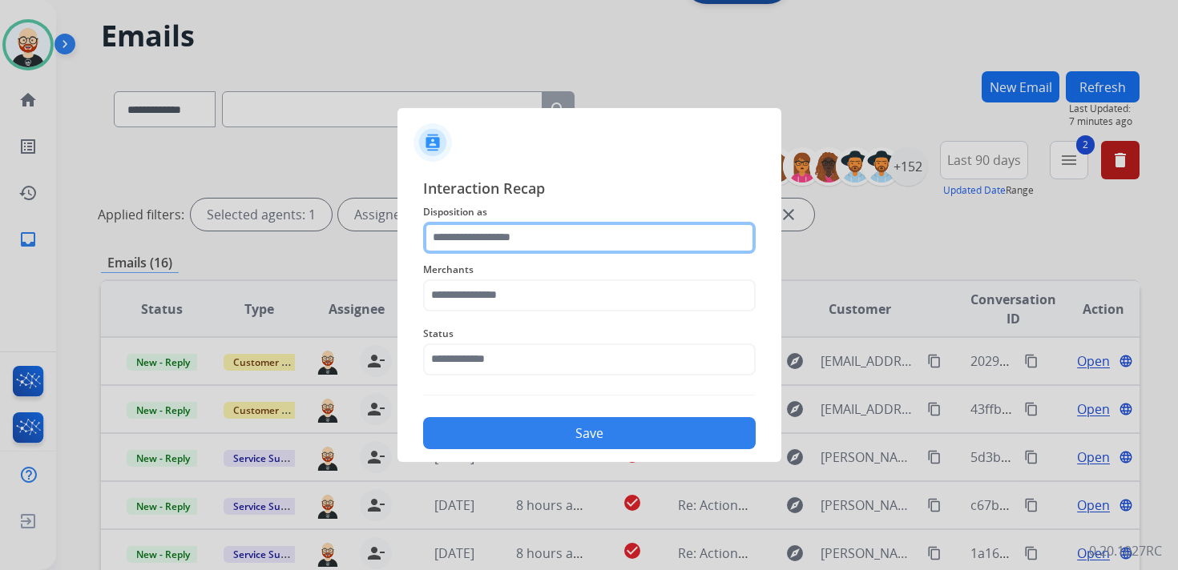
click at [506, 232] on input "text" at bounding box center [589, 238] width 332 height 32
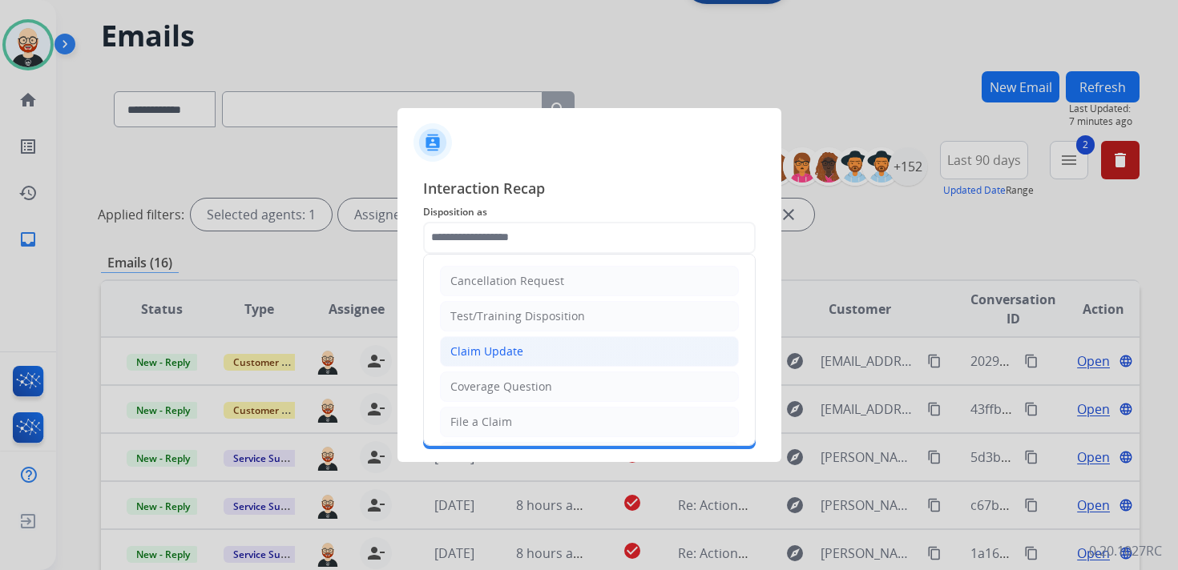
click at [498, 336] on li "Claim Update" at bounding box center [589, 351] width 299 height 30
type input "**********"
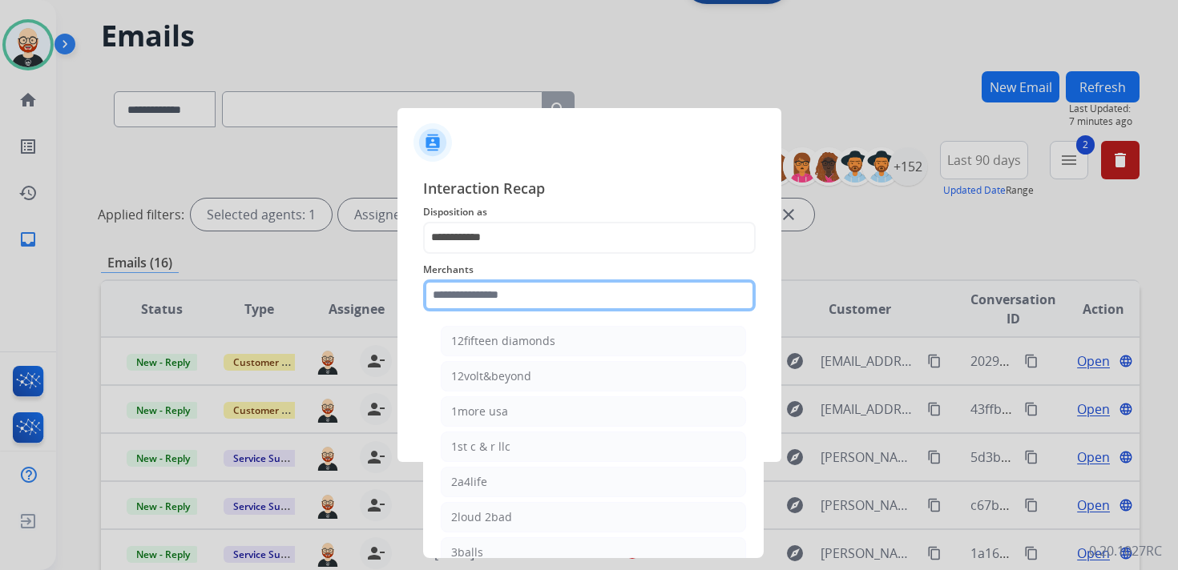
click at [468, 308] on input "text" at bounding box center [589, 296] width 332 height 32
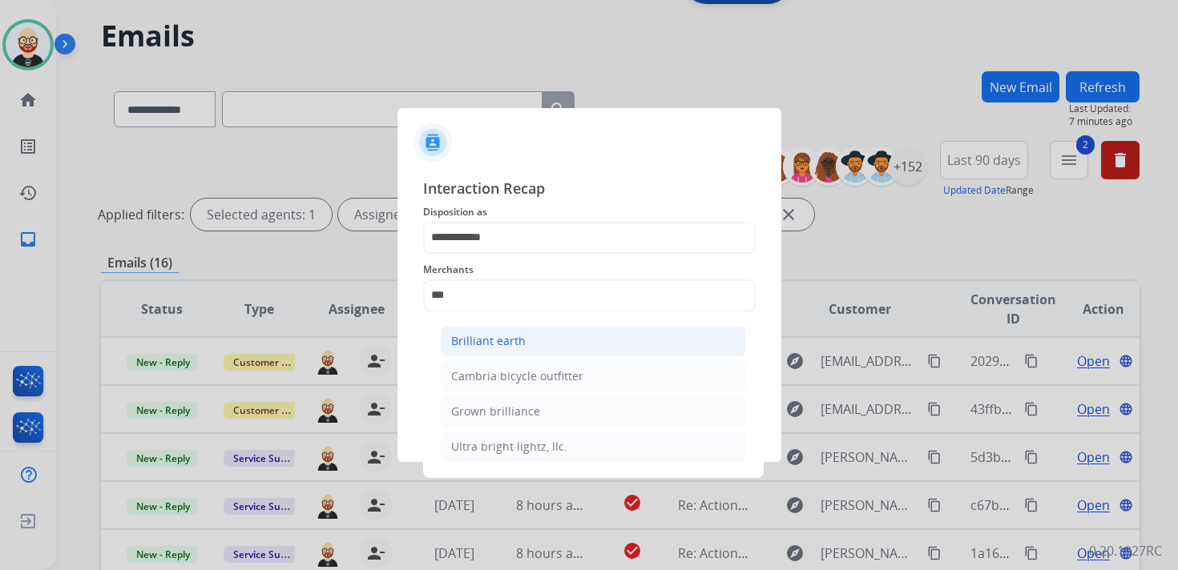
click at [475, 340] on div "Brilliant earth" at bounding box center [488, 341] width 74 height 16
type input "**********"
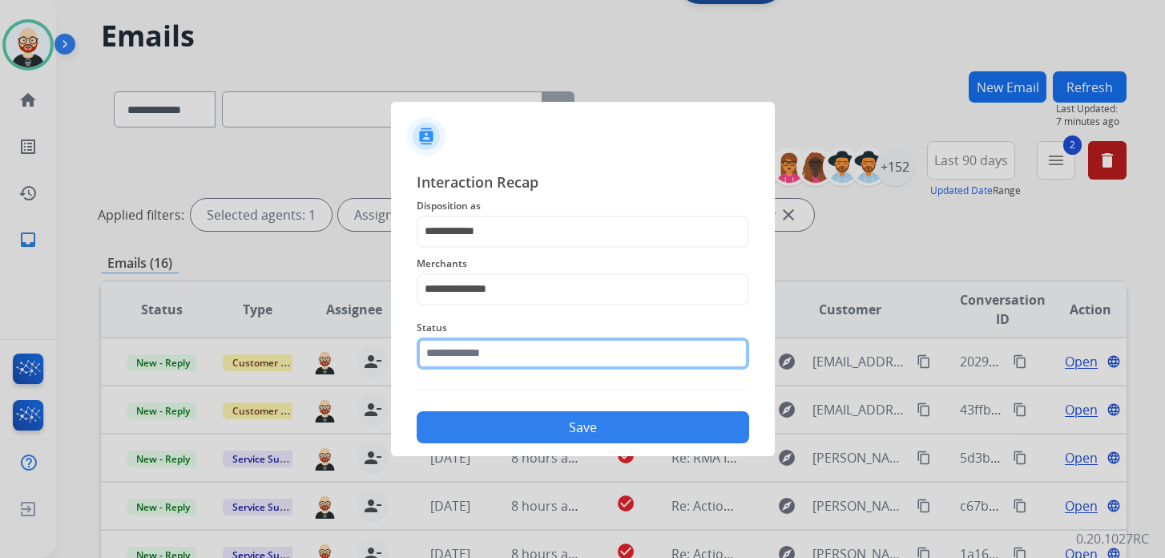
click at [453, 365] on input "text" at bounding box center [583, 353] width 332 height 32
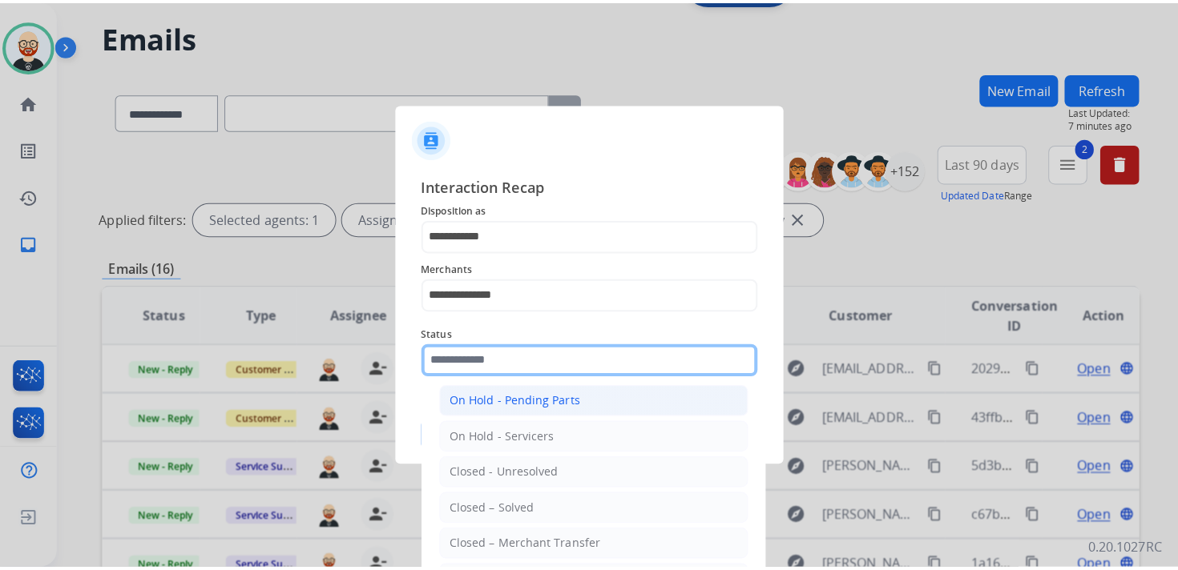
scroll to position [89, 0]
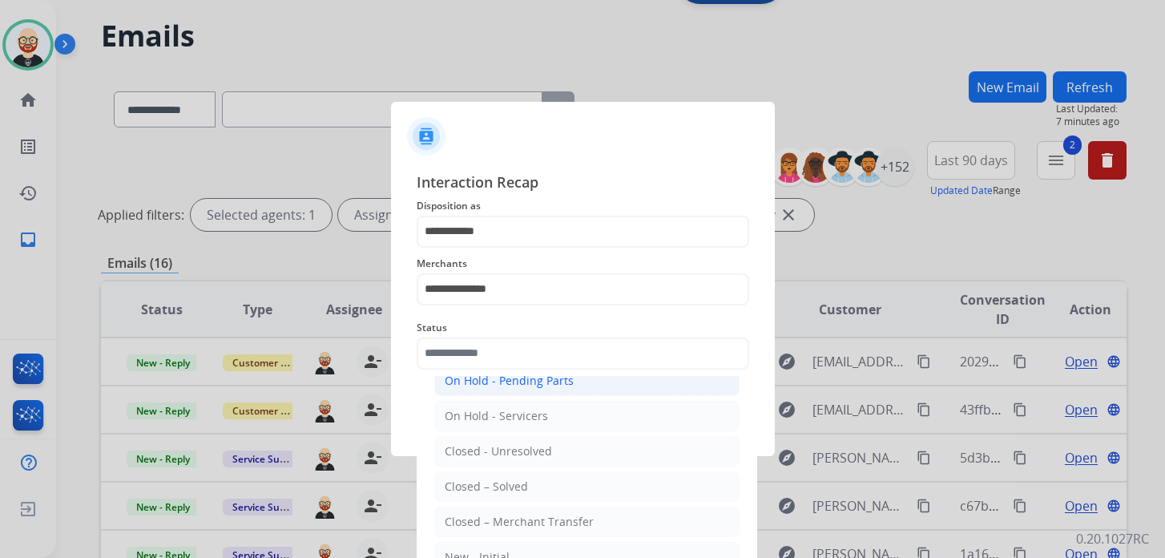
click at [494, 478] on div "Closed – Solved" at bounding box center [486, 486] width 83 height 16
type input "**********"
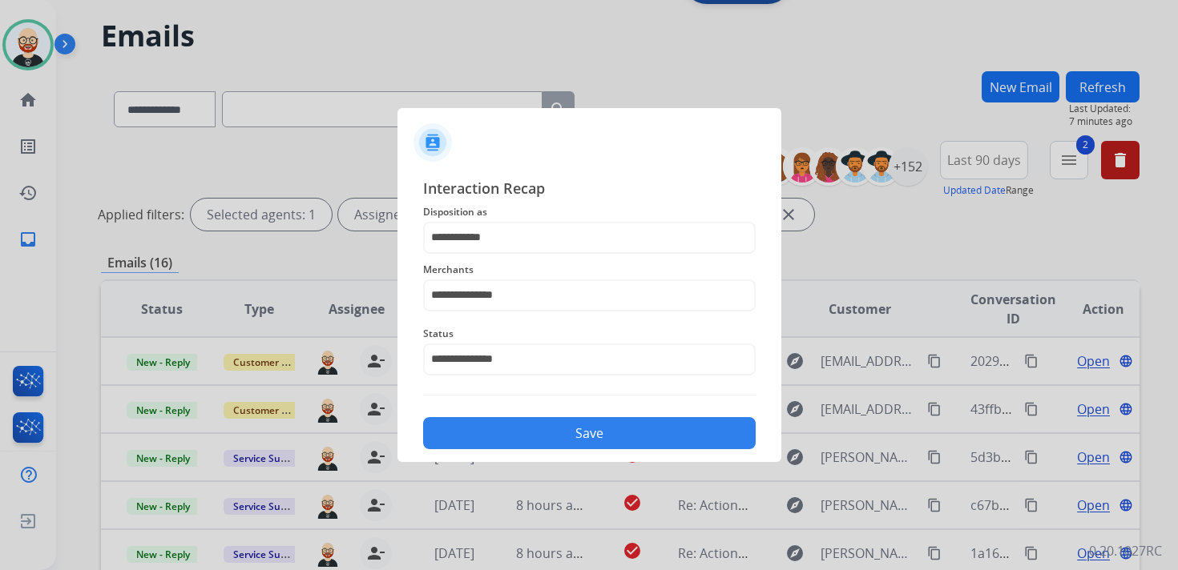
click at [521, 428] on button "Save" at bounding box center [589, 433] width 332 height 32
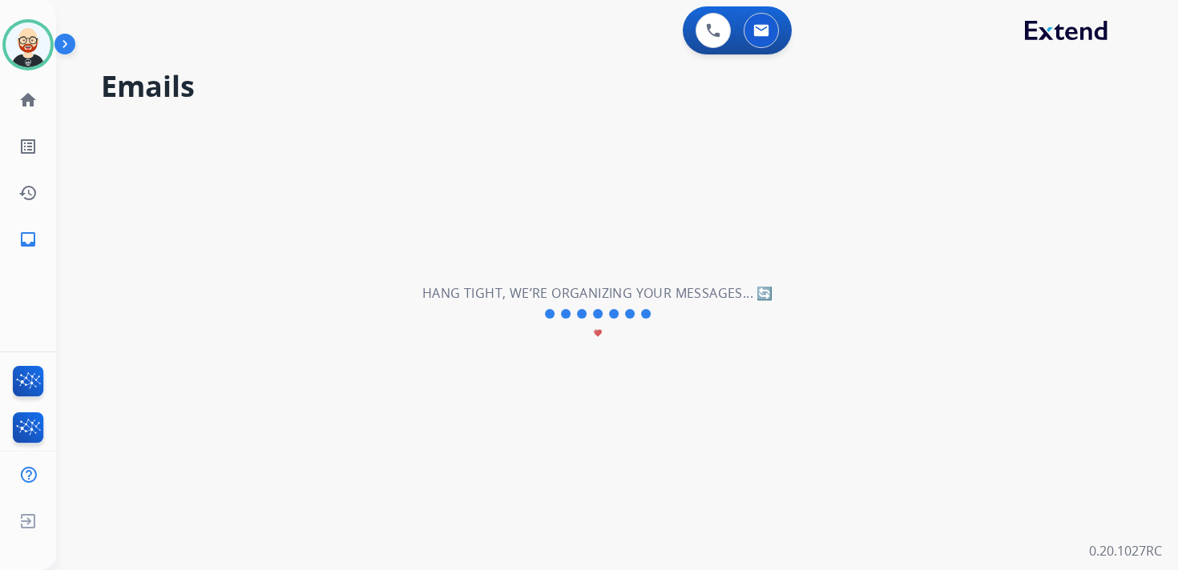
scroll to position [0, 0]
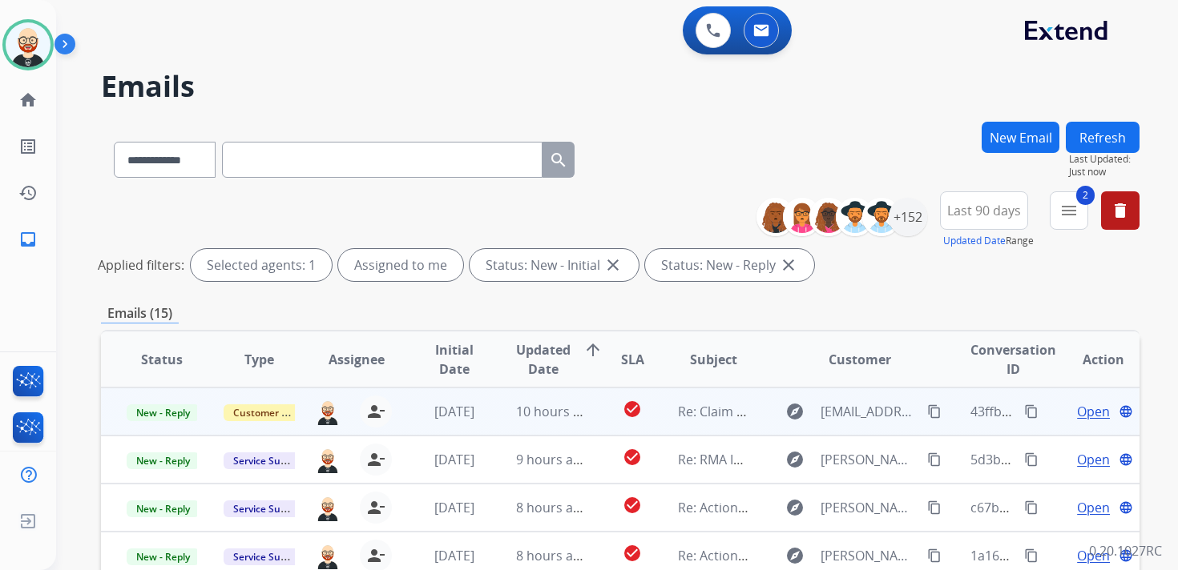
click at [1088, 414] on span "Open" at bounding box center [1093, 411] width 33 height 19
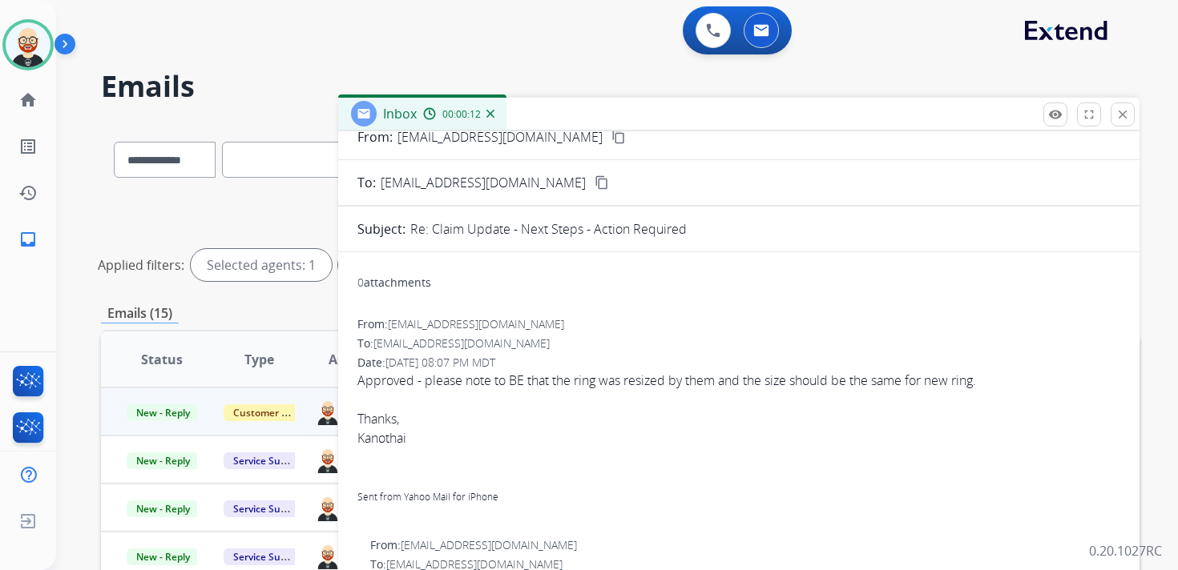
scroll to position [46, 0]
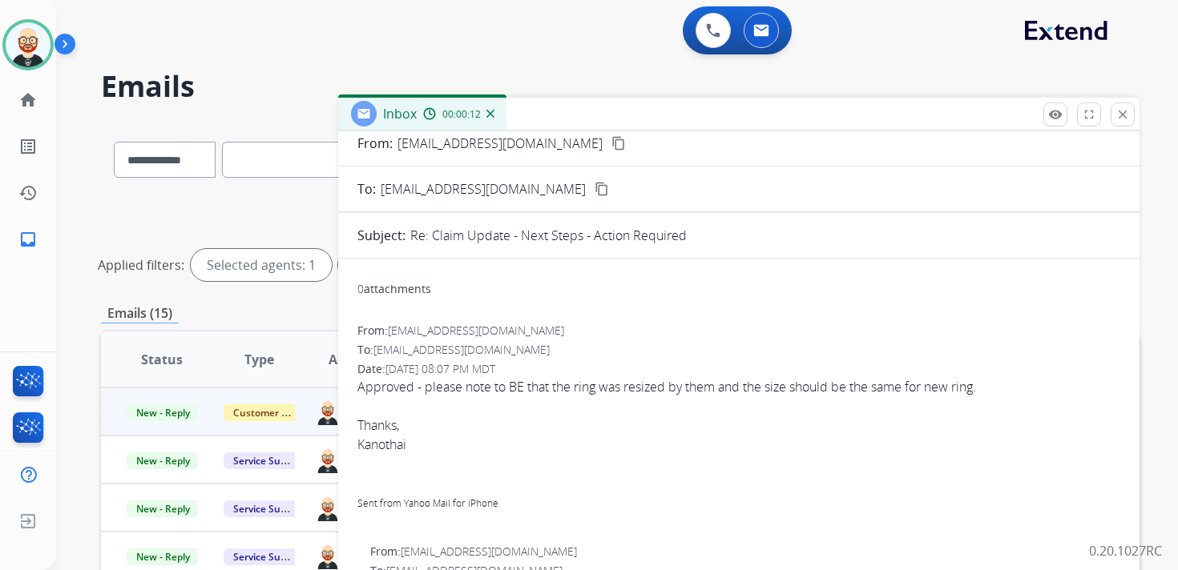
click at [799, 389] on span "Approved - please note to BE that the ring was resized by them and the size sho…" at bounding box center [738, 454] width 763 height 154
click at [778, 385] on span "Approved - please note to BE that the ring was resized by them and the size sho…" at bounding box center [738, 454] width 763 height 154
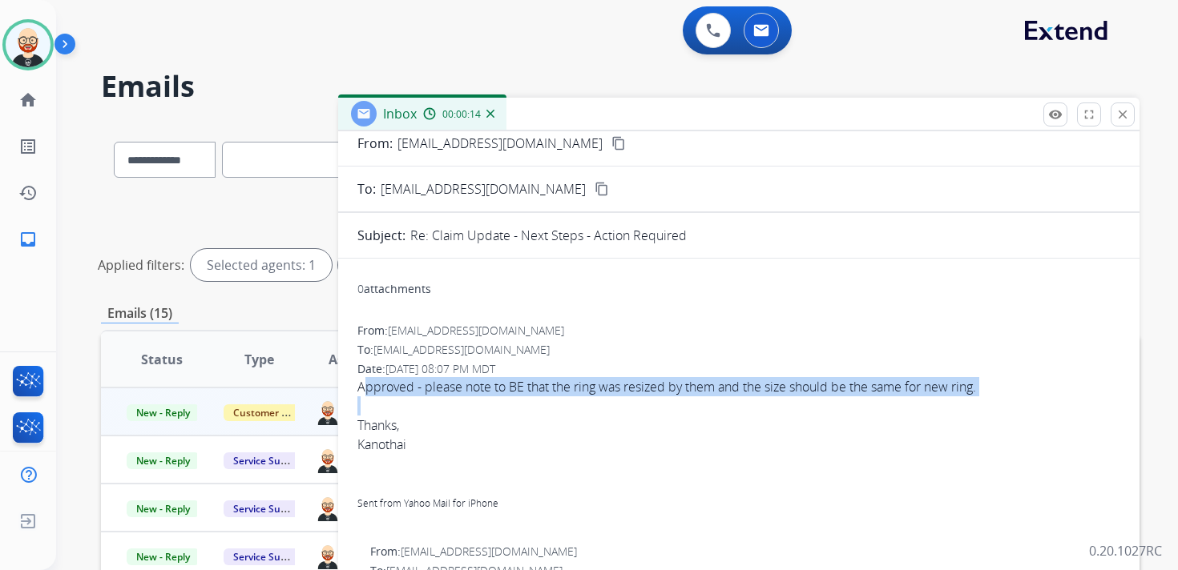
click at [778, 385] on span "Approved - please note to BE that the ring was resized by them and the size sho…" at bounding box center [738, 454] width 763 height 154
copy span "Approved - please note to BE that the ring was resized by them and the size sho…"
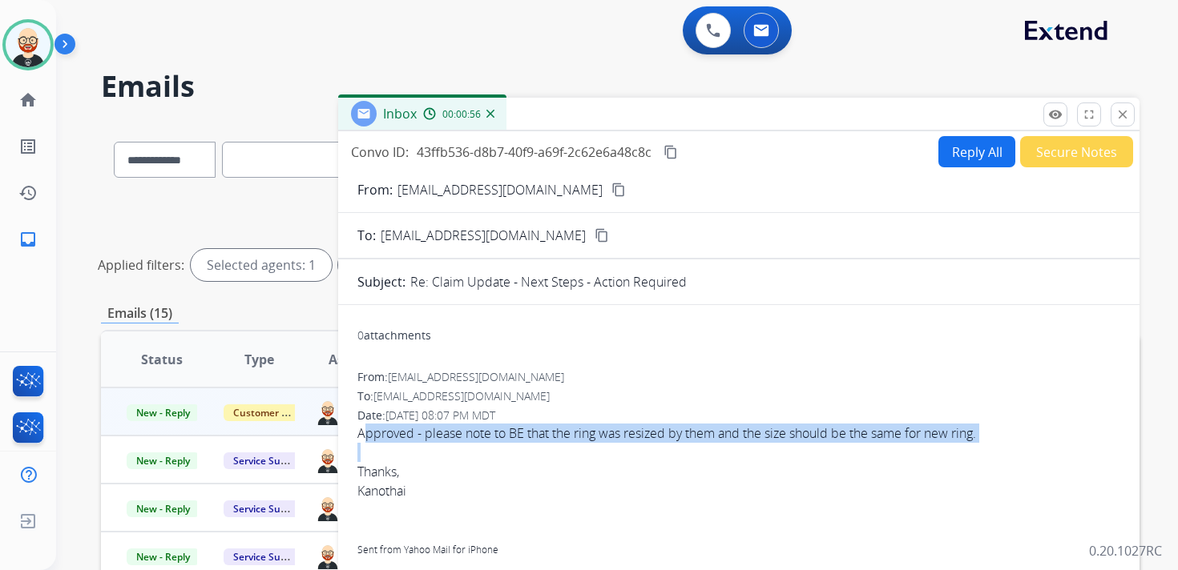
click at [959, 143] on button "Reply All" at bounding box center [976, 151] width 77 height 31
select select "**********"
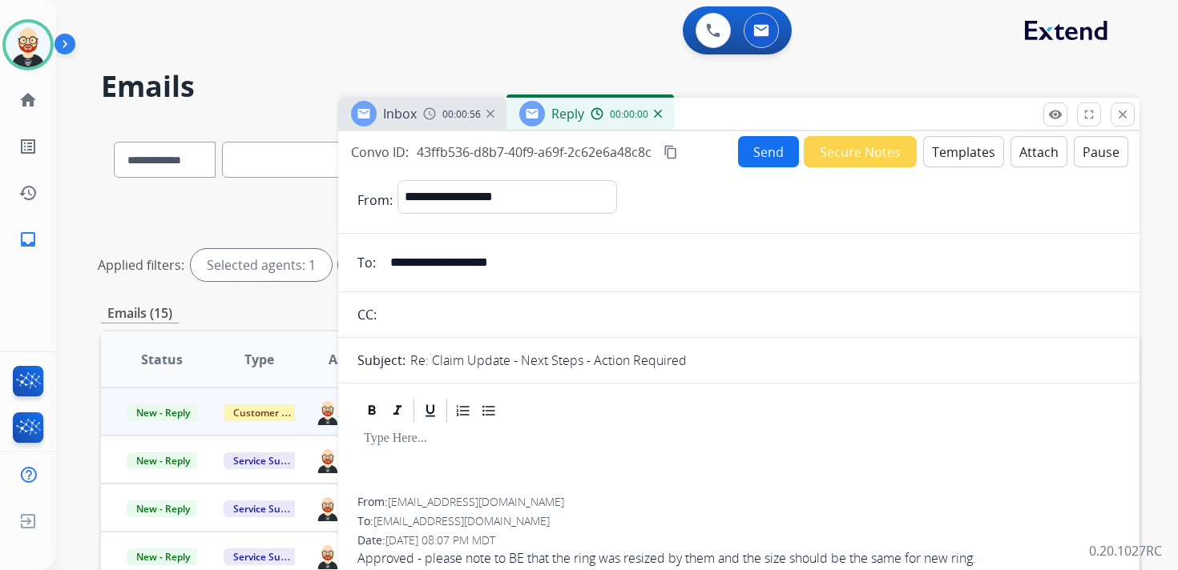
click at [469, 450] on div at bounding box center [738, 461] width 763 height 72
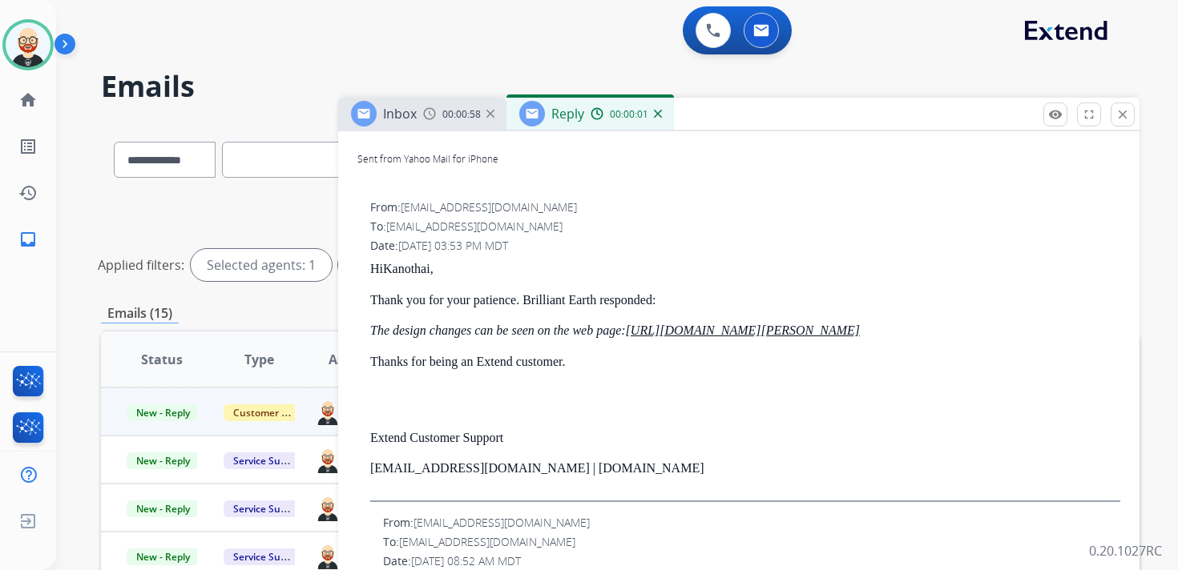
scroll to position [517, 0]
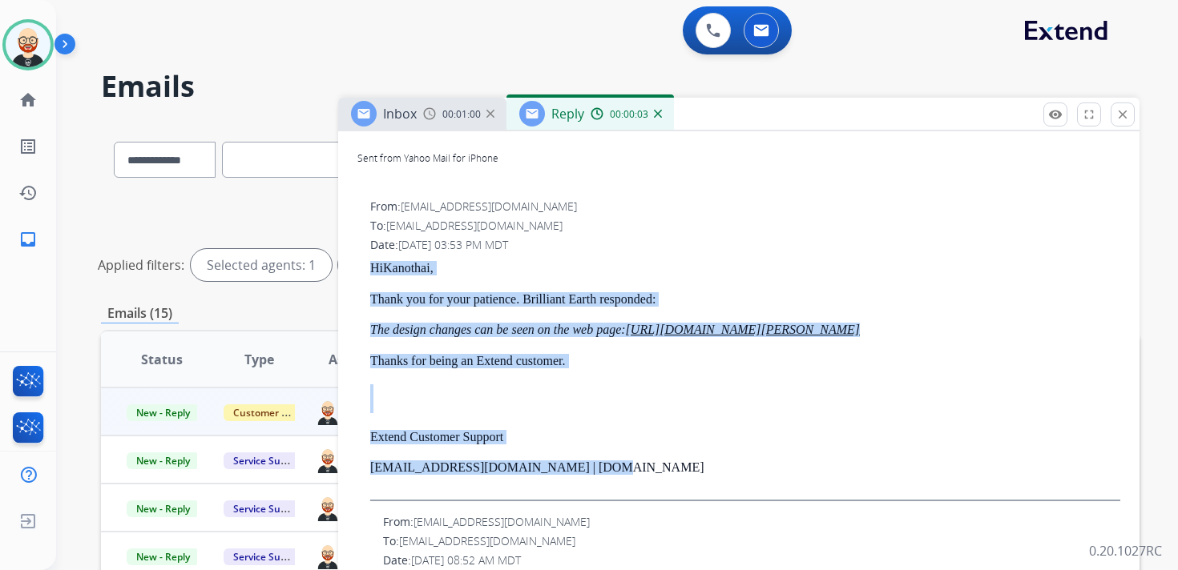
drag, startPoint x: 606, startPoint y: 477, endPoint x: 355, endPoint y: 261, distance: 331.1
copy div "Hi Kanothai, Thank you for your patience. Brilliant Earth responded: The design…"
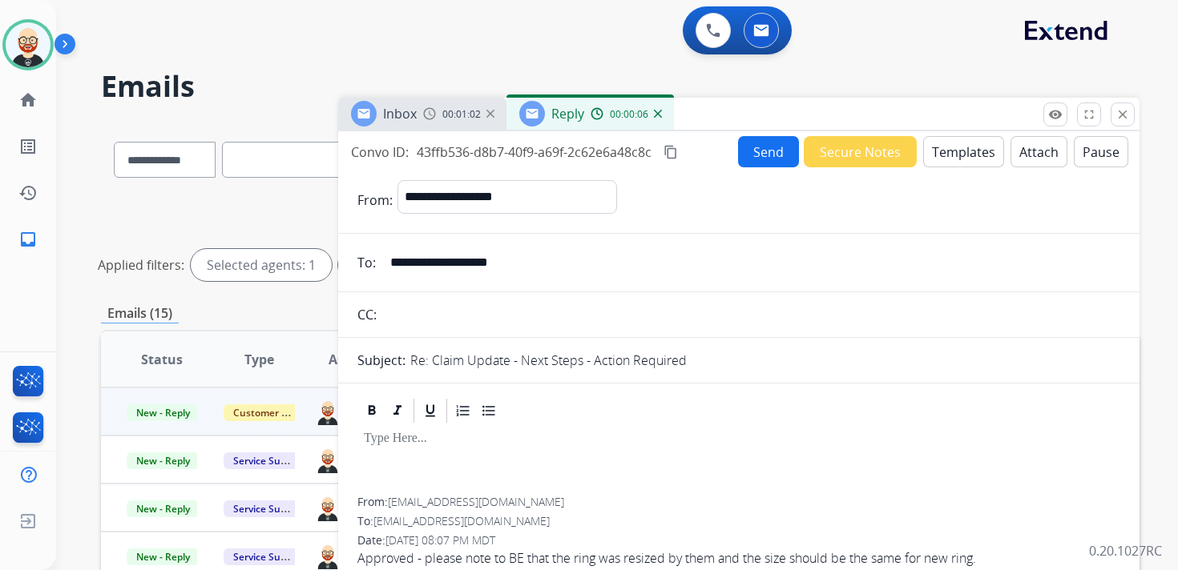
click at [413, 444] on p at bounding box center [739, 439] width 750 height 14
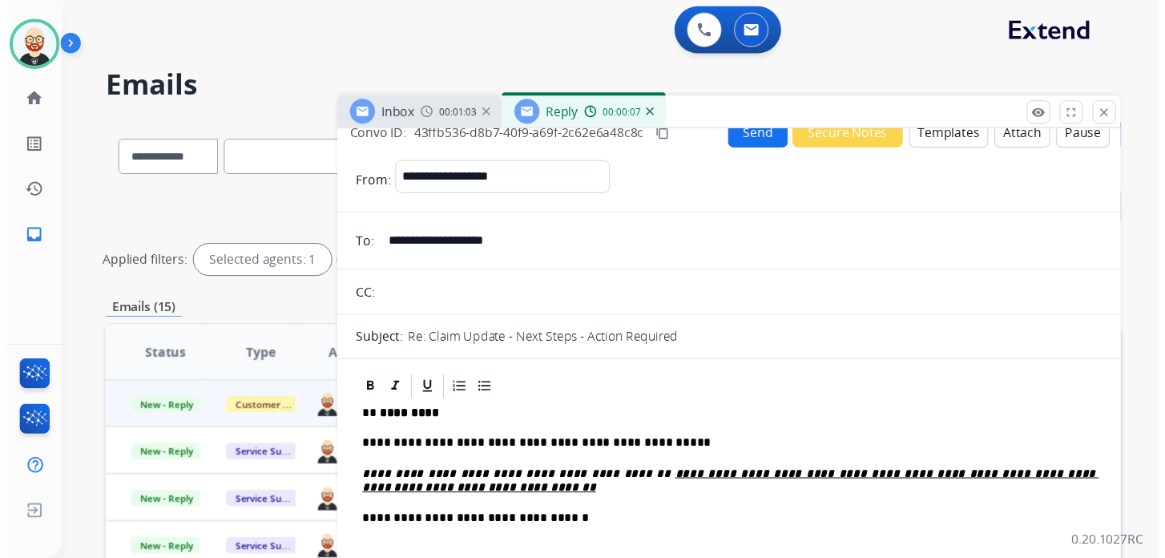
scroll to position [18, 0]
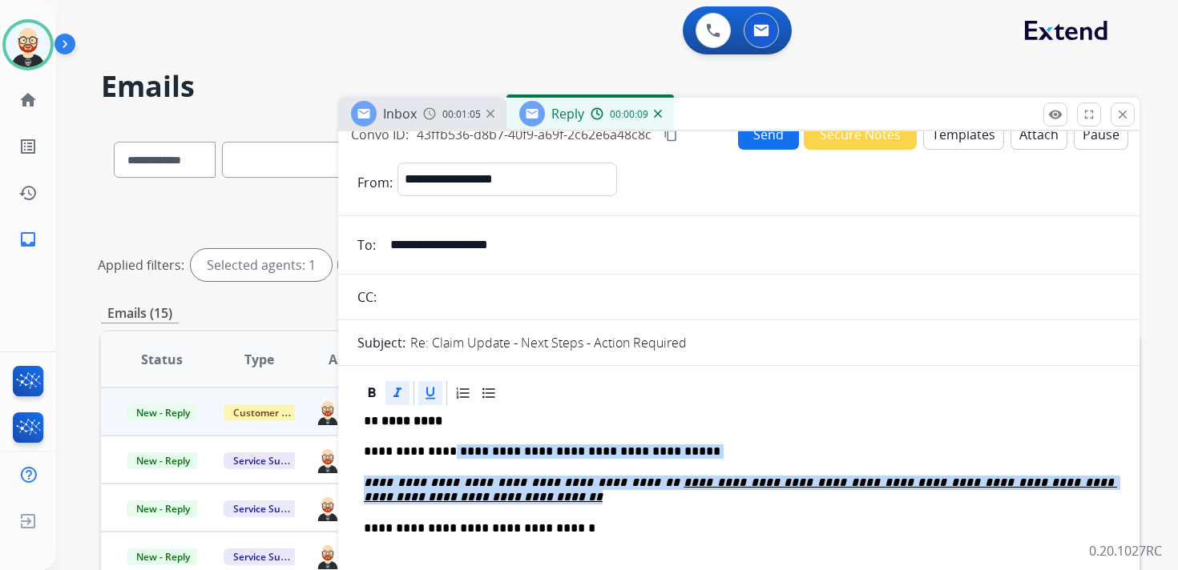
drag, startPoint x: 593, startPoint y: 501, endPoint x: 446, endPoint y: 451, distance: 154.8
click at [446, 451] on div "**********" at bounding box center [738, 551] width 763 height 287
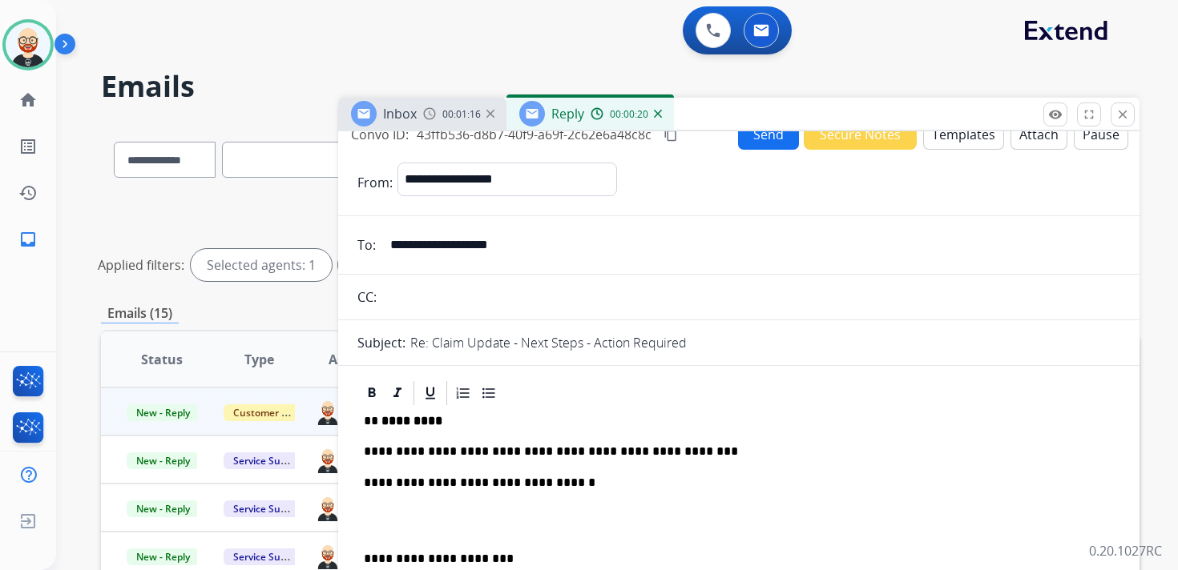
click at [759, 139] on button "Send" at bounding box center [768, 134] width 61 height 31
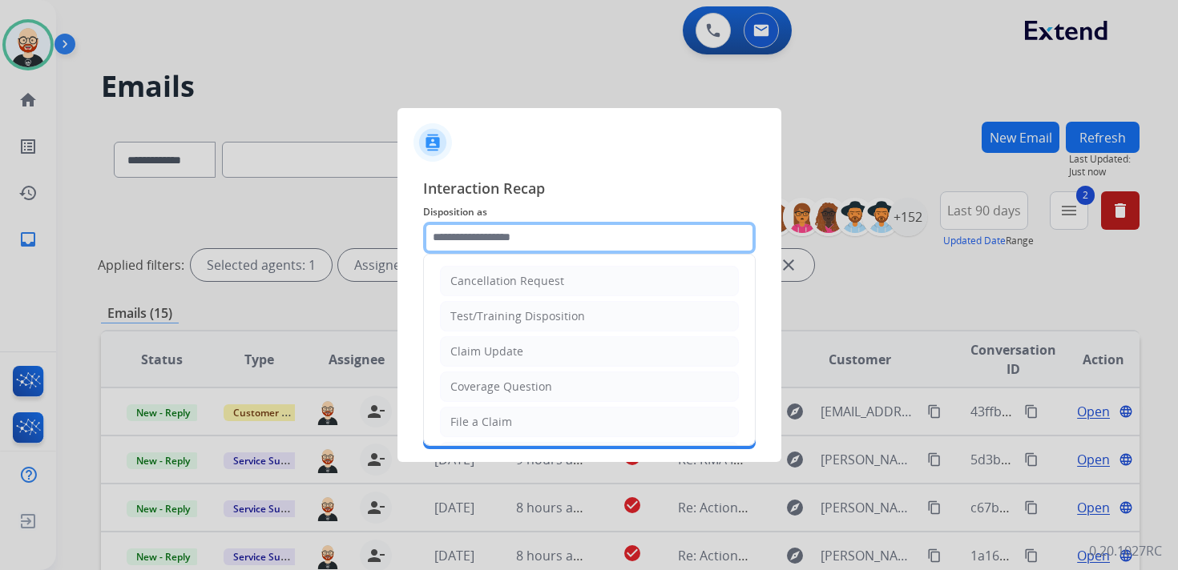
click at [554, 240] on input "text" at bounding box center [589, 238] width 332 height 32
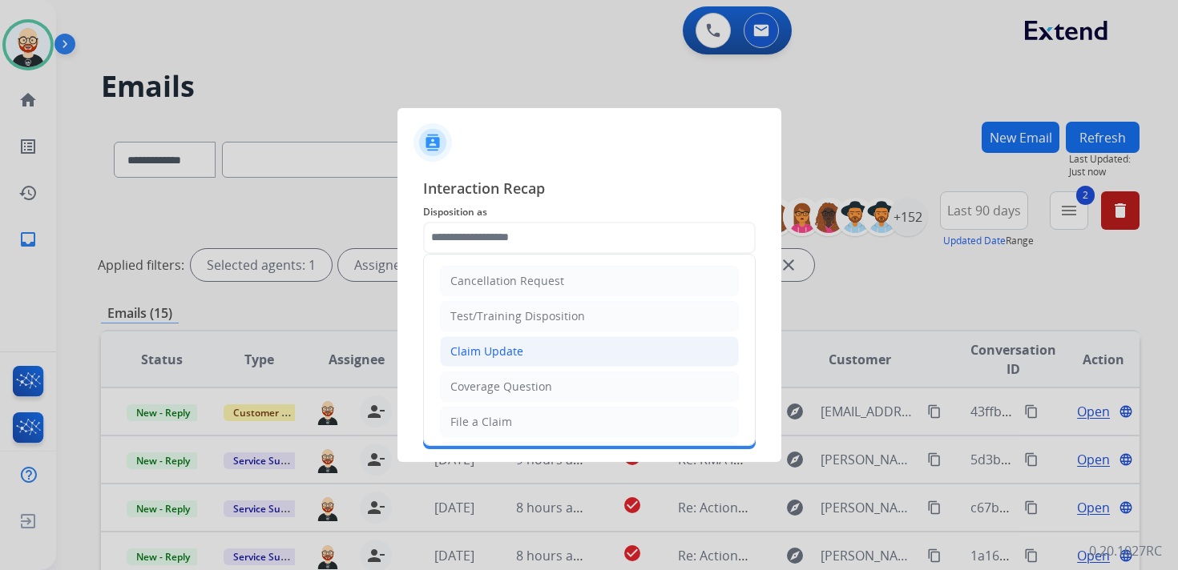
click at [518, 354] on div "Claim Update" at bounding box center [486, 352] width 73 height 16
type input "**********"
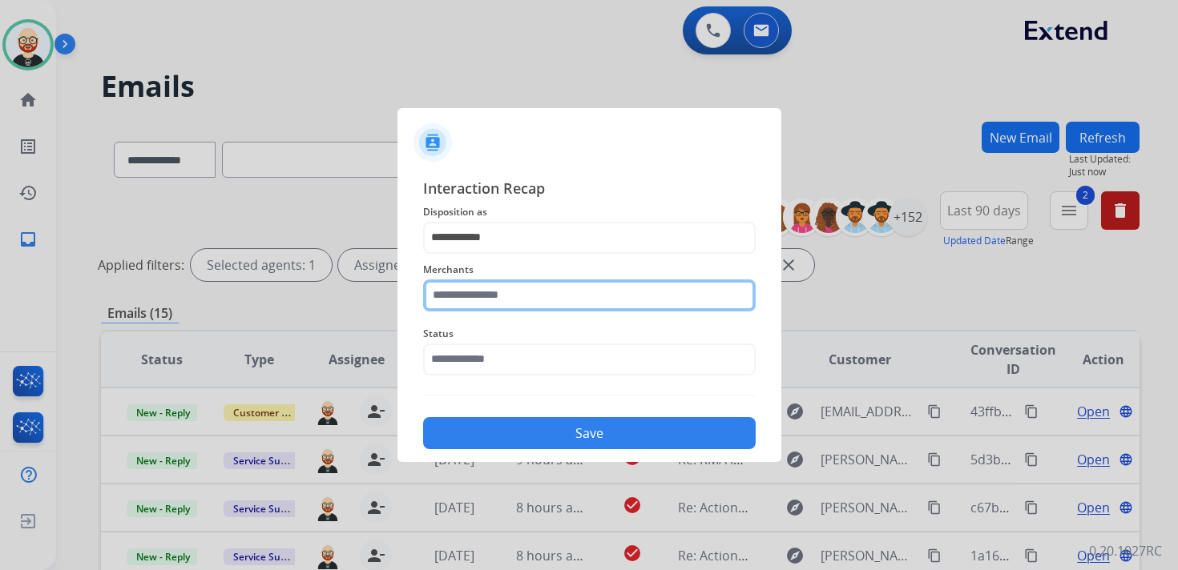
click at [483, 305] on input "text" at bounding box center [589, 296] width 332 height 32
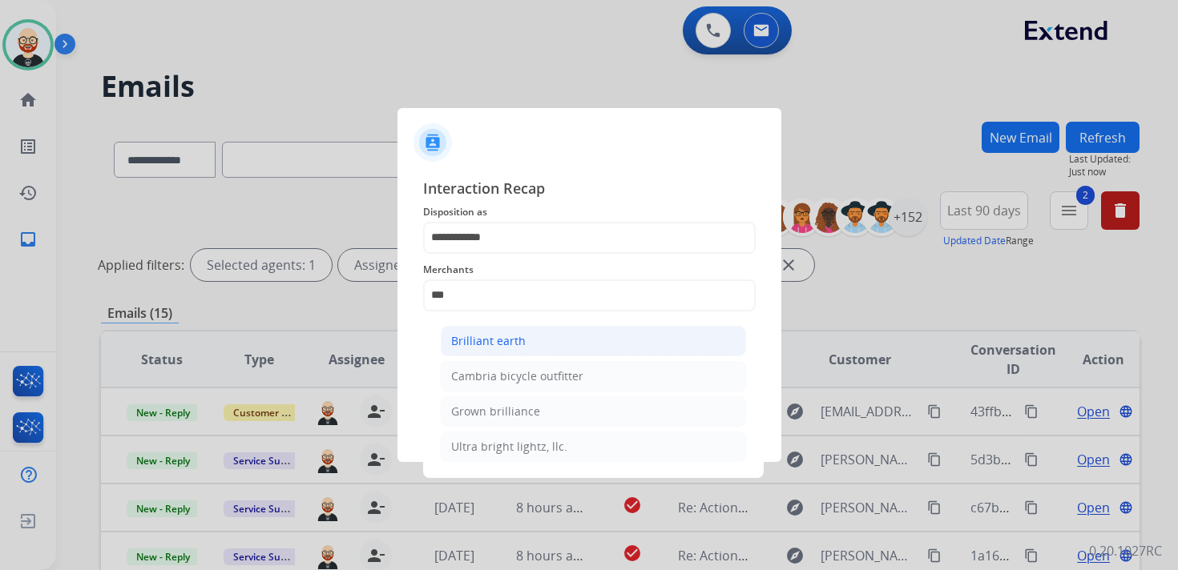
click at [473, 333] on div "Brilliant earth" at bounding box center [488, 341] width 74 height 16
type input "**********"
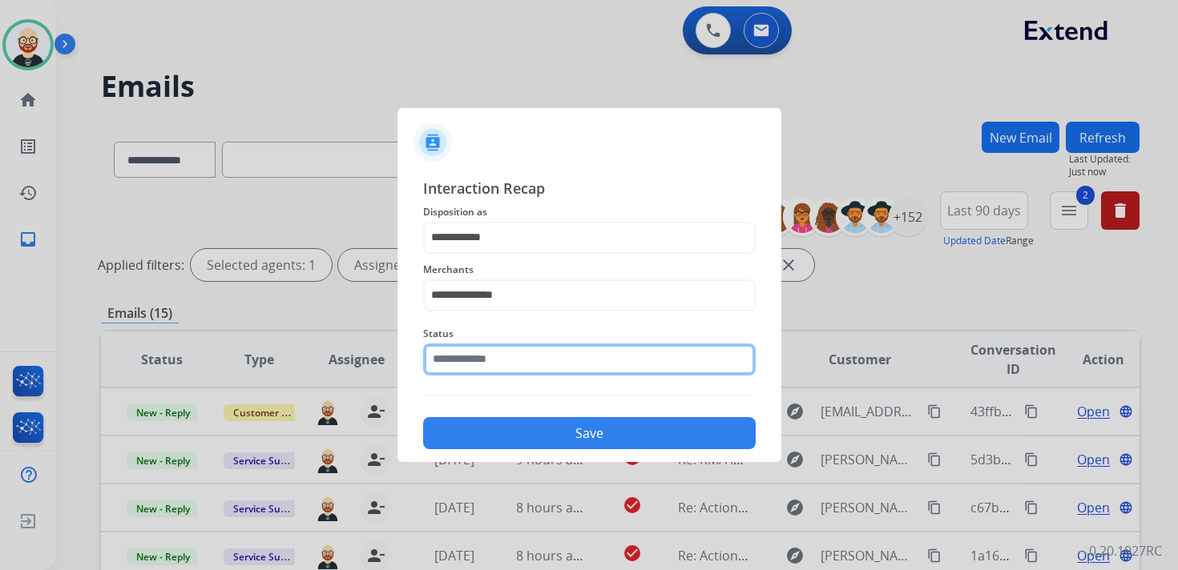
click at [483, 358] on input "text" at bounding box center [589, 360] width 332 height 32
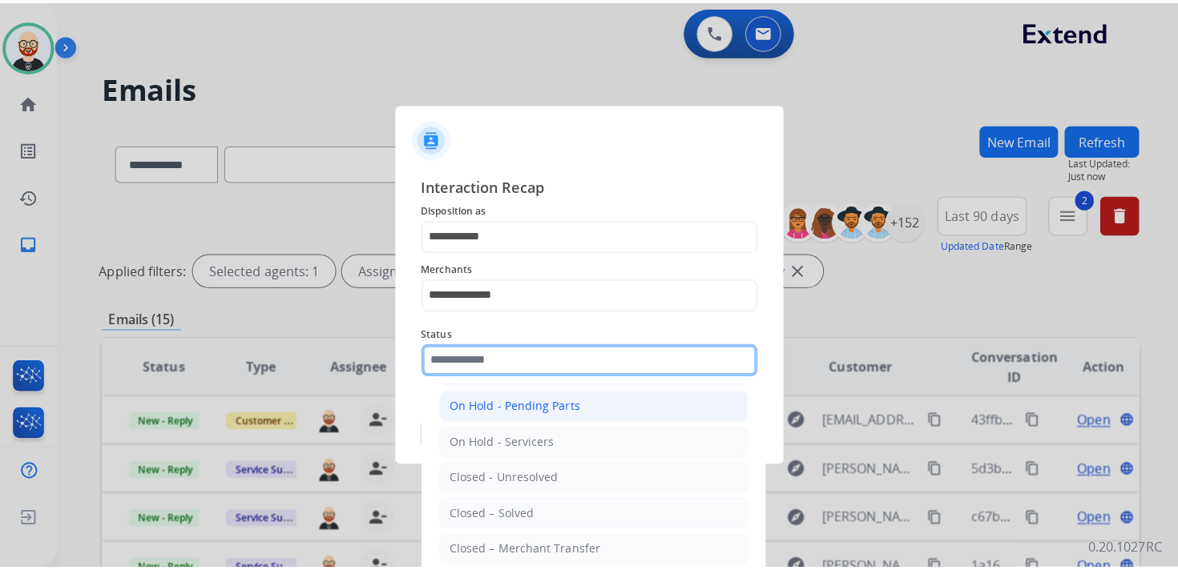
scroll to position [73, 0]
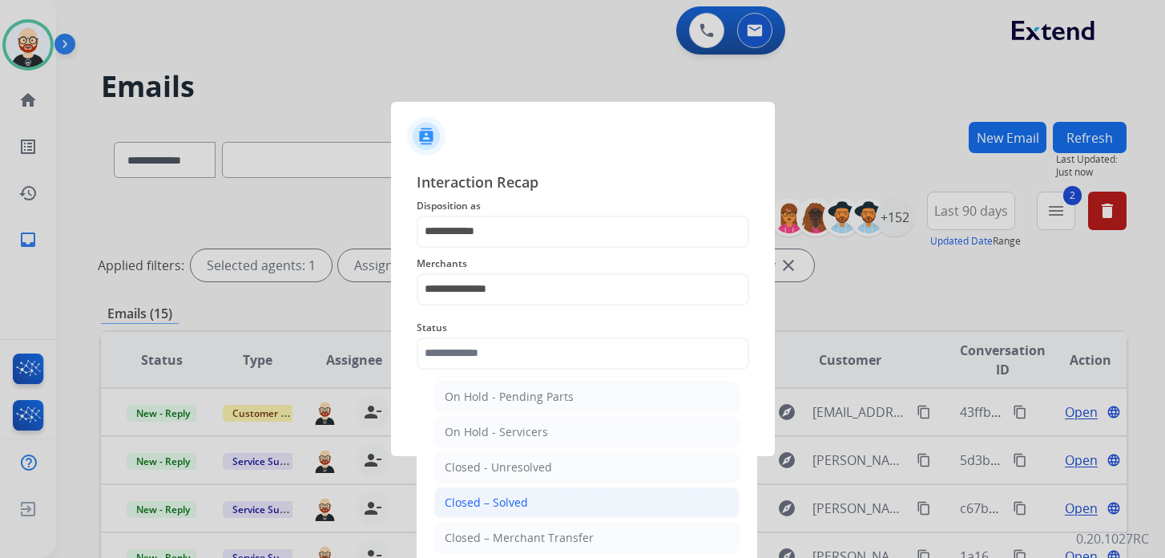
click at [505, 494] on div "Closed – Solved" at bounding box center [486, 502] width 83 height 16
type input "**********"
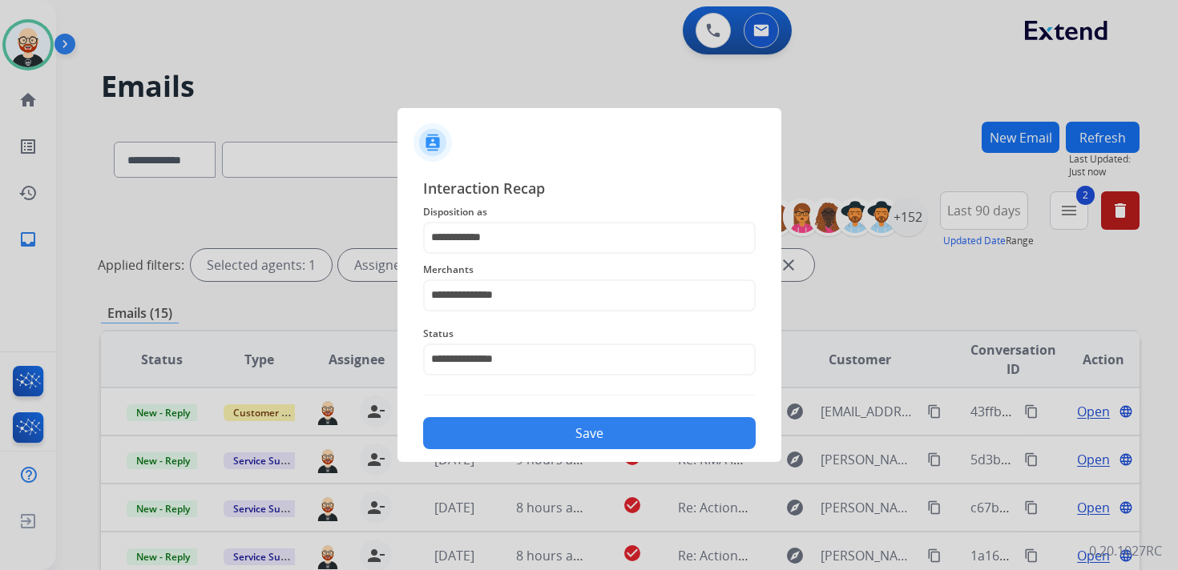
click at [513, 443] on button "Save" at bounding box center [589, 433] width 332 height 32
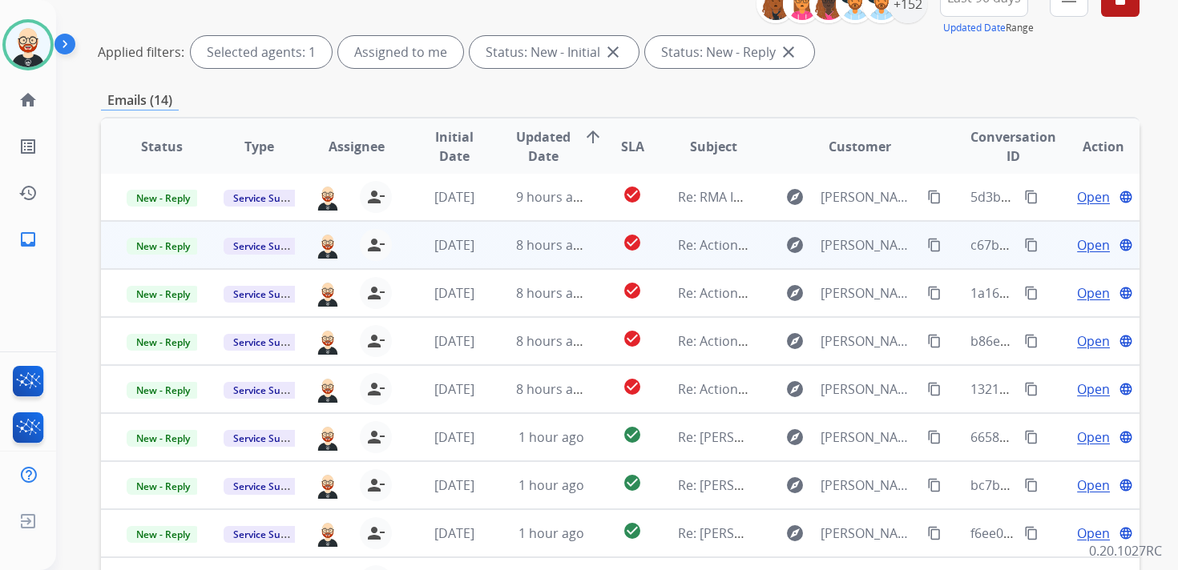
scroll to position [215, 0]
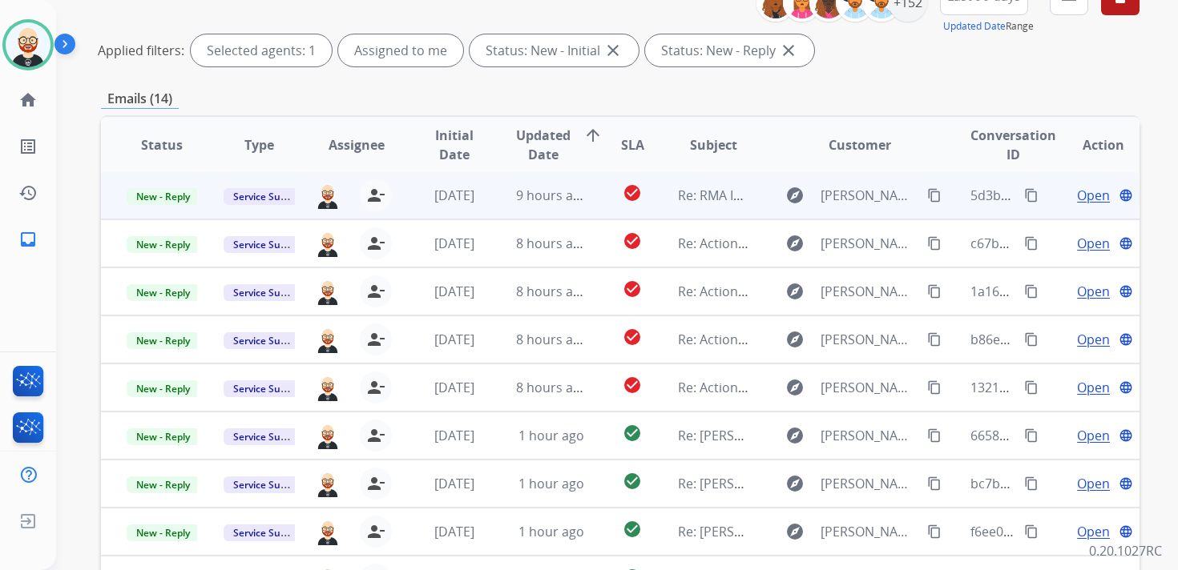
click at [1081, 199] on span "Open" at bounding box center [1093, 195] width 33 height 19
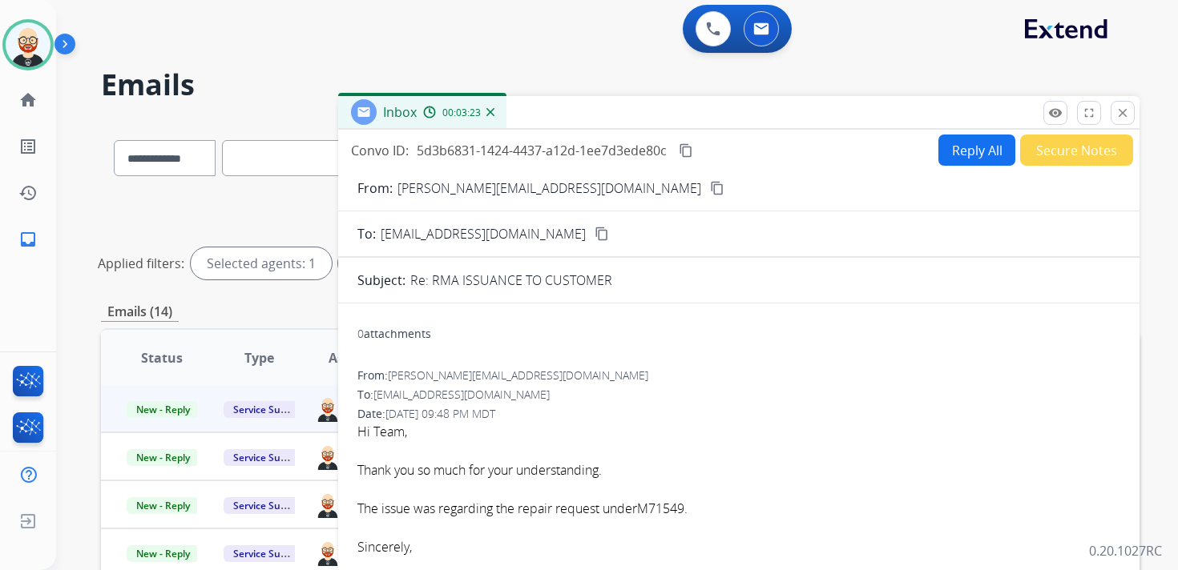
scroll to position [0, 0]
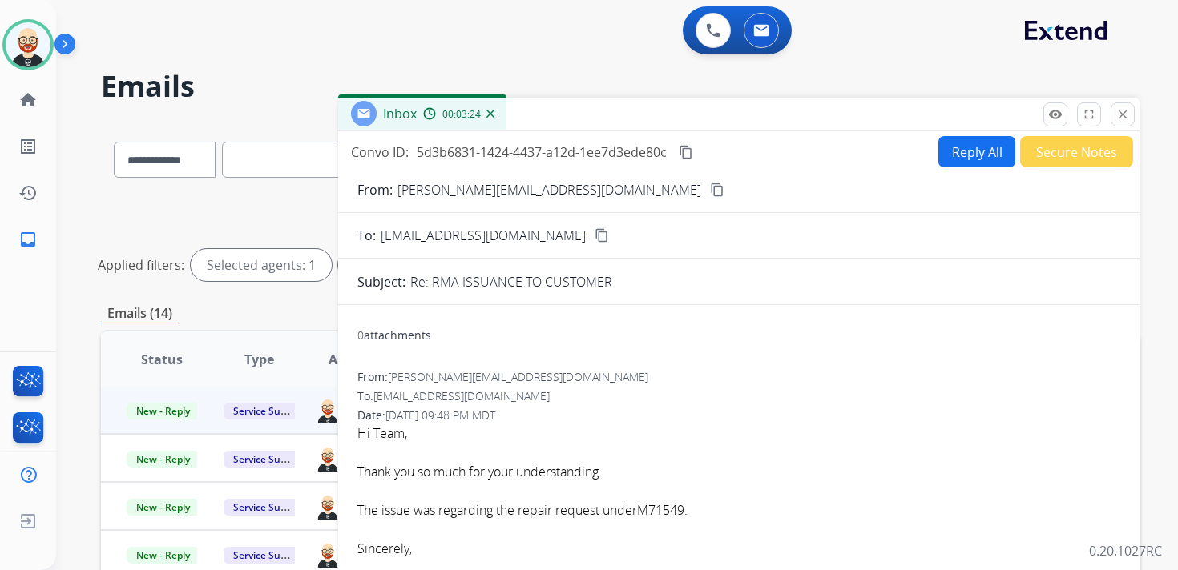
click at [954, 156] on button "Reply All" at bounding box center [976, 151] width 77 height 31
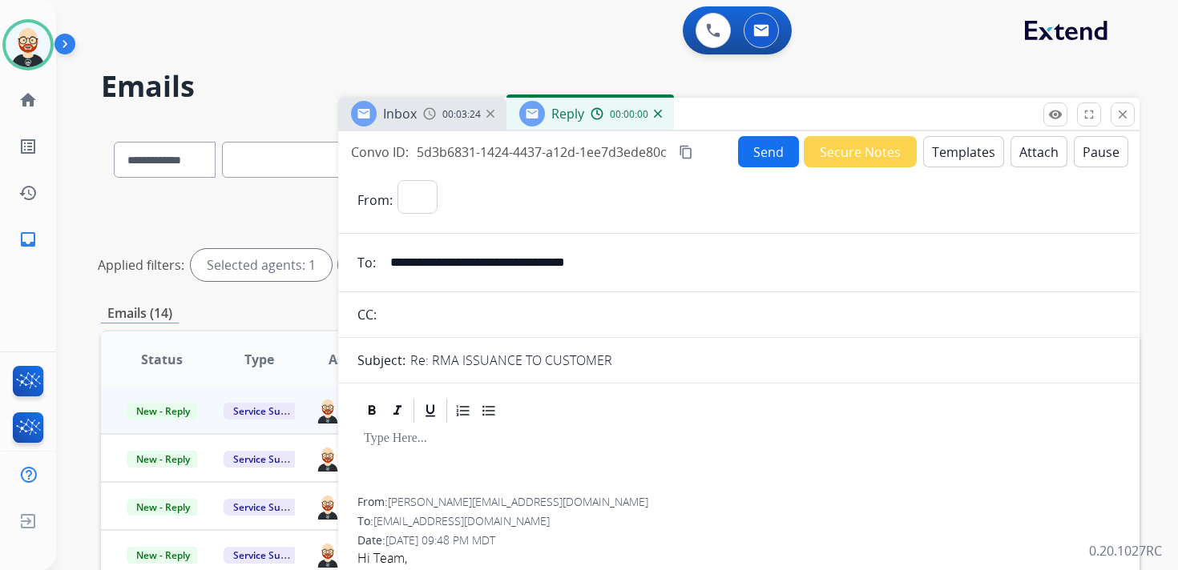
select select "**********"
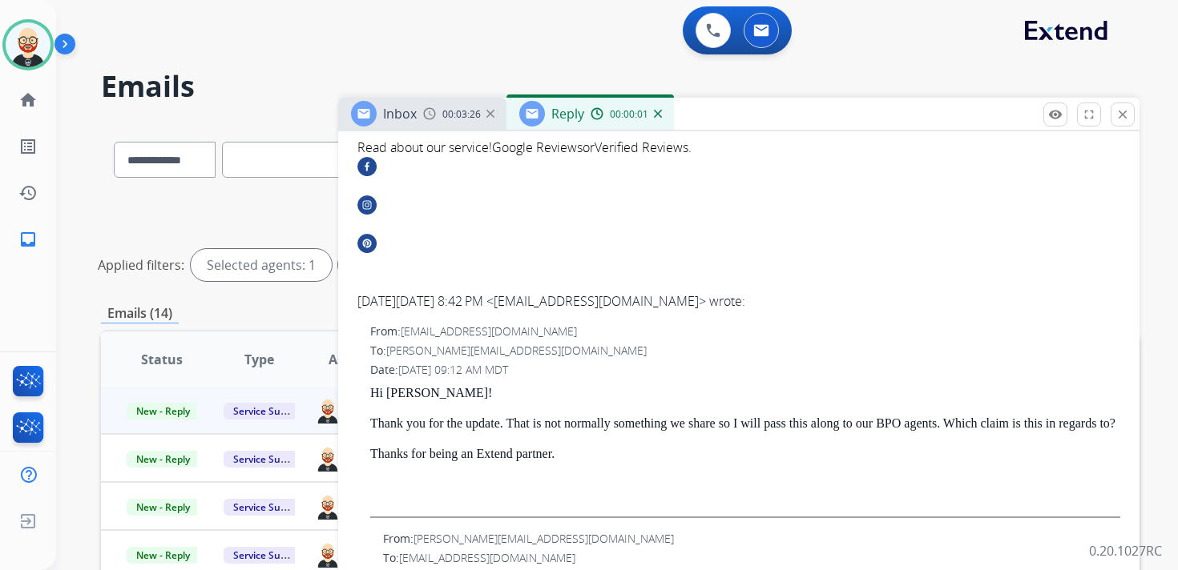
scroll to position [640, 0]
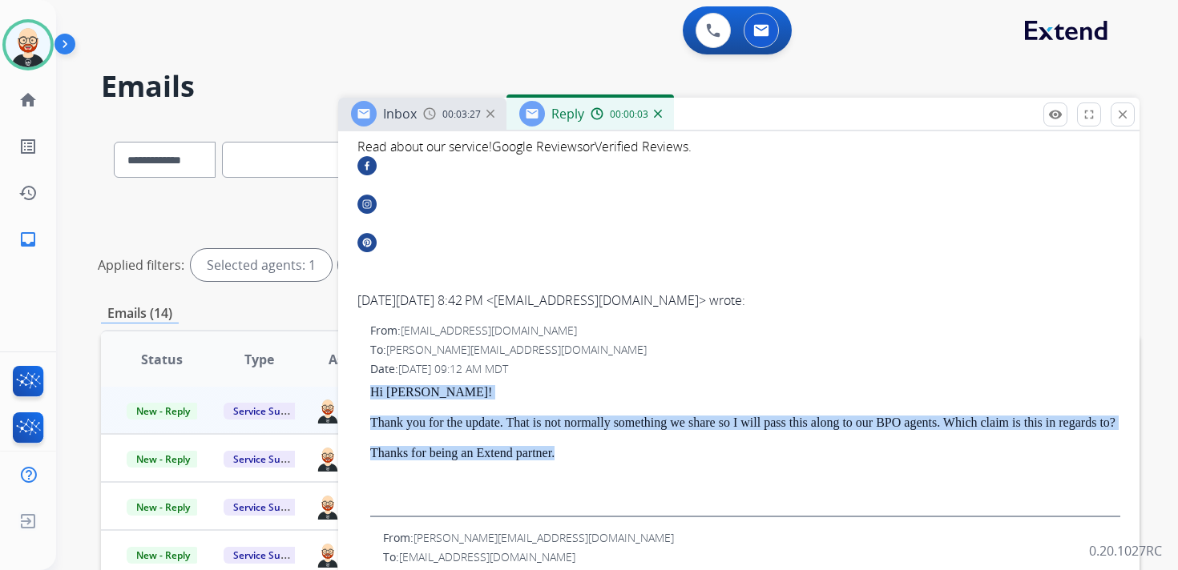
drag, startPoint x: 582, startPoint y: 473, endPoint x: 369, endPoint y: 394, distance: 226.6
click at [369, 394] on div "From: servicesupport@extend.com To: hannah@thenaturalsapphirecompany.com Date: …" at bounding box center [738, 420] width 763 height 195
copy div "Hi Hannah! Thank you for the update. That is not normally something we share so…"
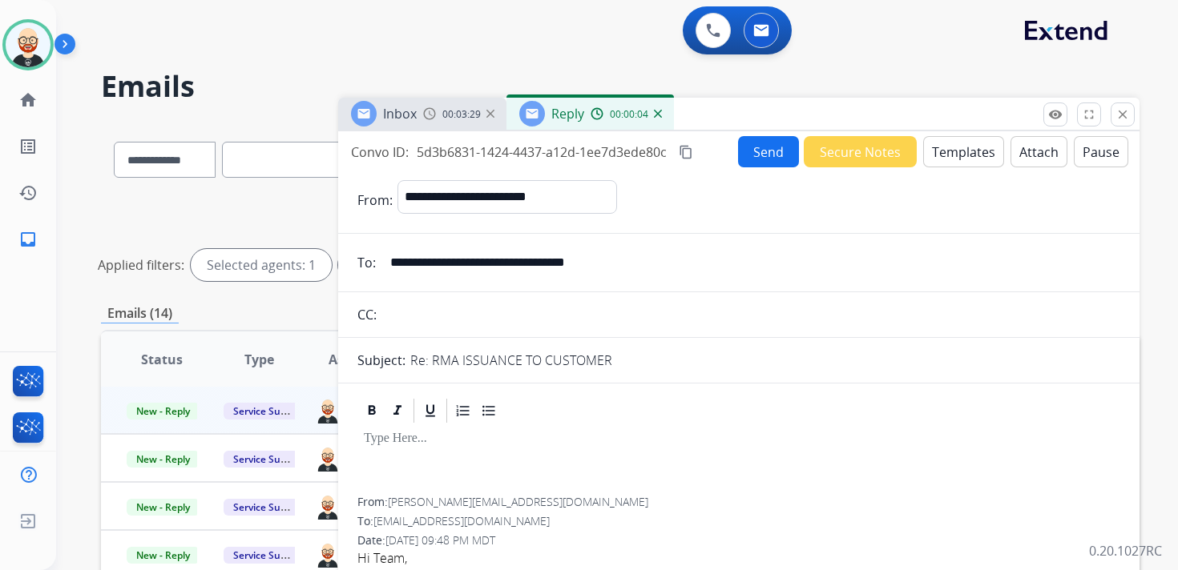
click at [410, 435] on p at bounding box center [739, 439] width 750 height 14
paste div
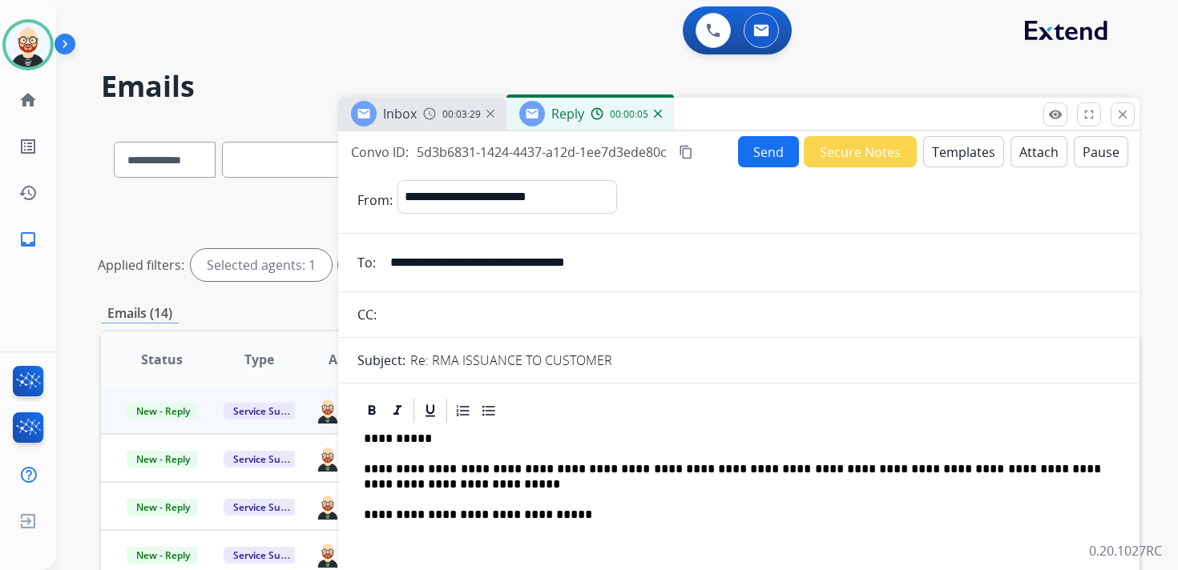
click at [405, 477] on p "**********" at bounding box center [732, 477] width 737 height 30
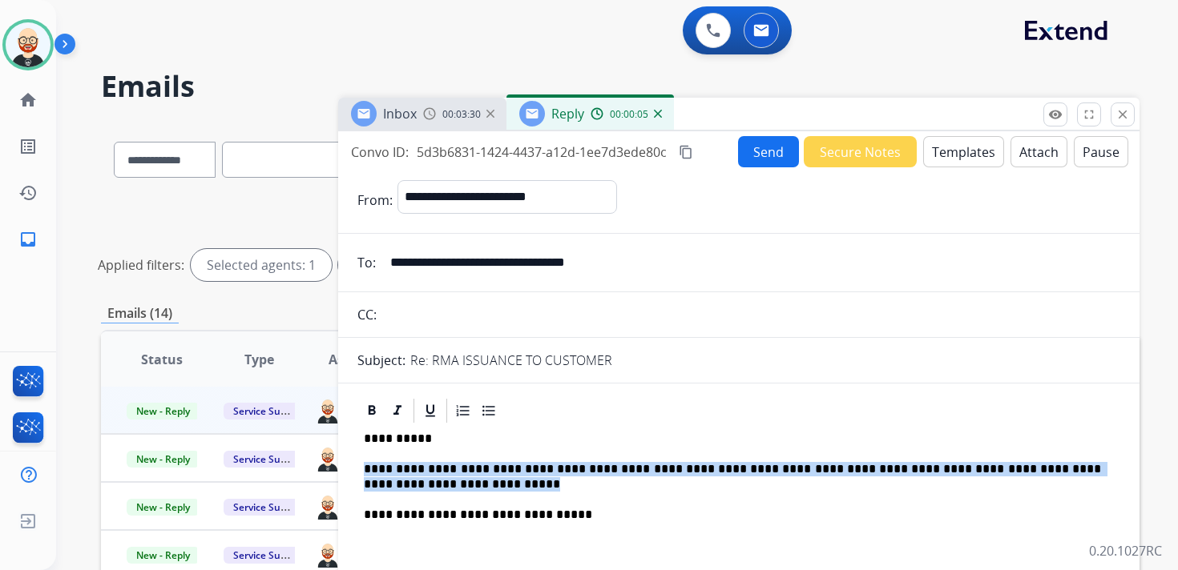
click at [405, 477] on p "**********" at bounding box center [732, 477] width 737 height 30
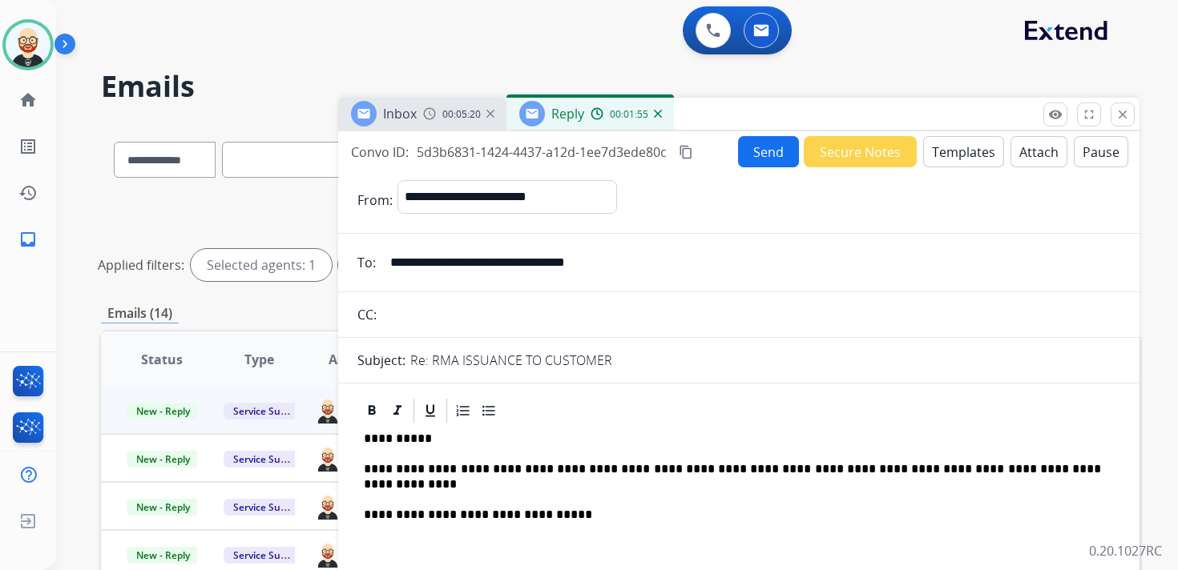
click at [772, 149] on button "Send" at bounding box center [768, 151] width 61 height 31
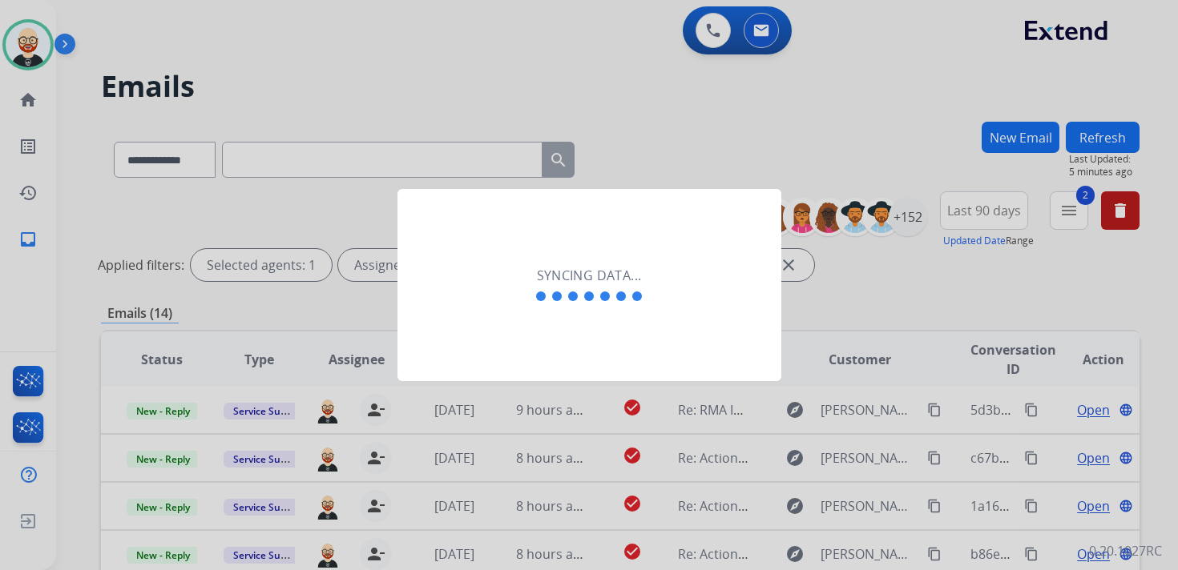
click at [16, 36] on div at bounding box center [589, 285] width 1178 height 570
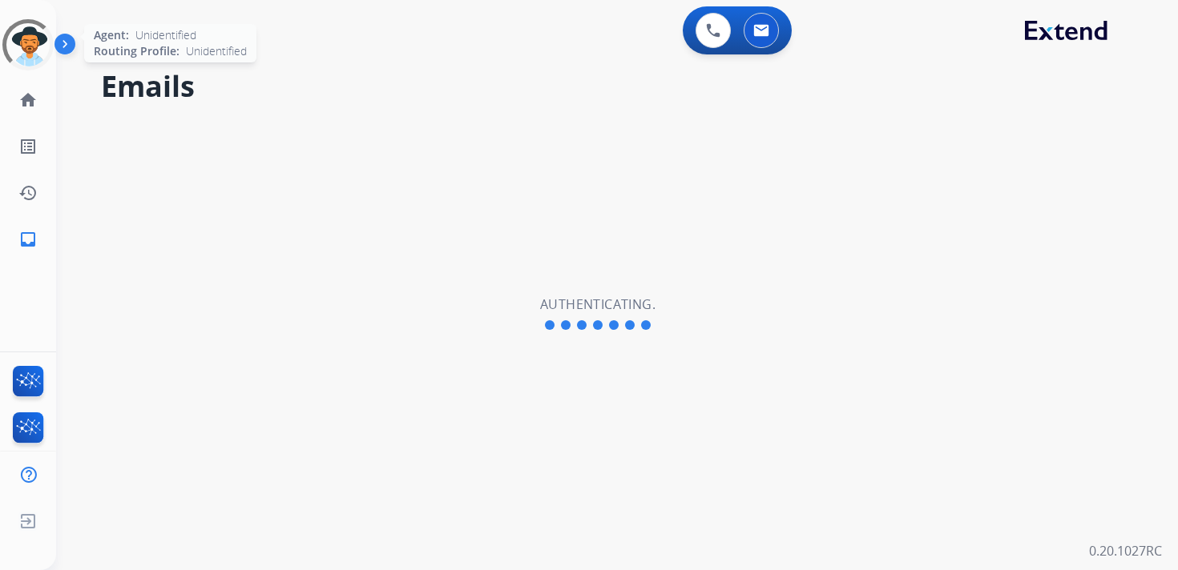
click at [26, 57] on div at bounding box center [28, 44] width 69 height 69
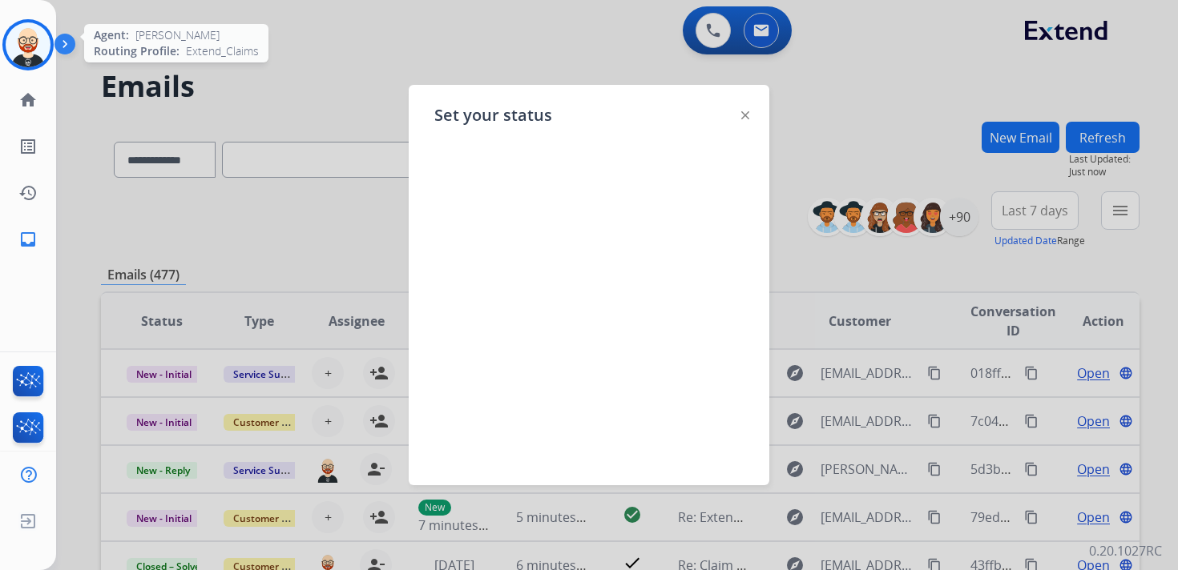
click at [605, 38] on div at bounding box center [589, 285] width 1178 height 570
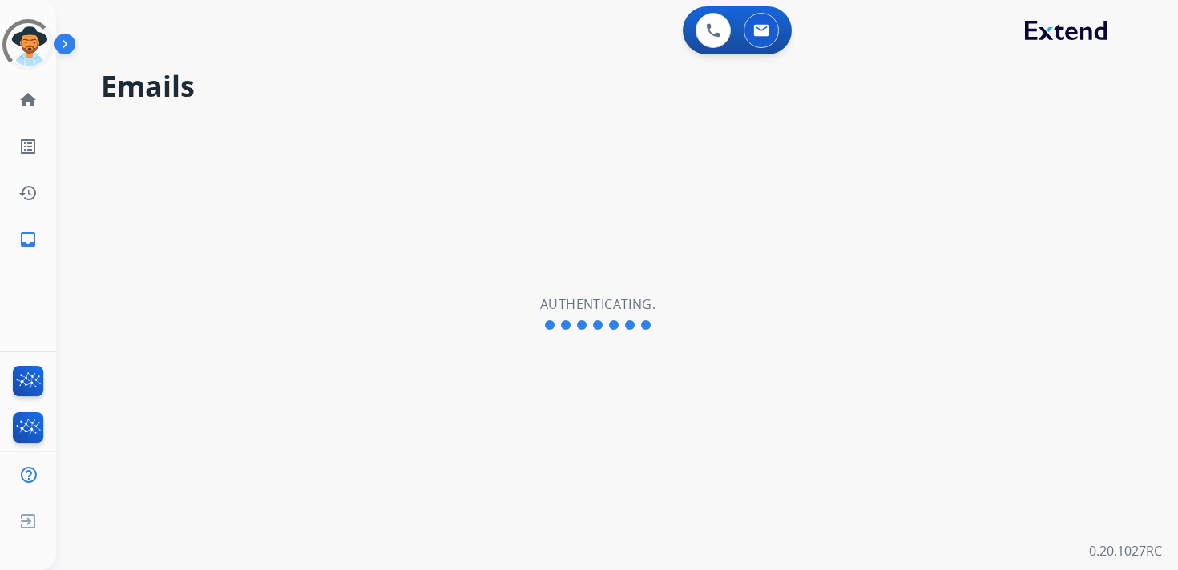
click at [579, 176] on div "Emails Authenticating." at bounding box center [597, 314] width 1083 height 513
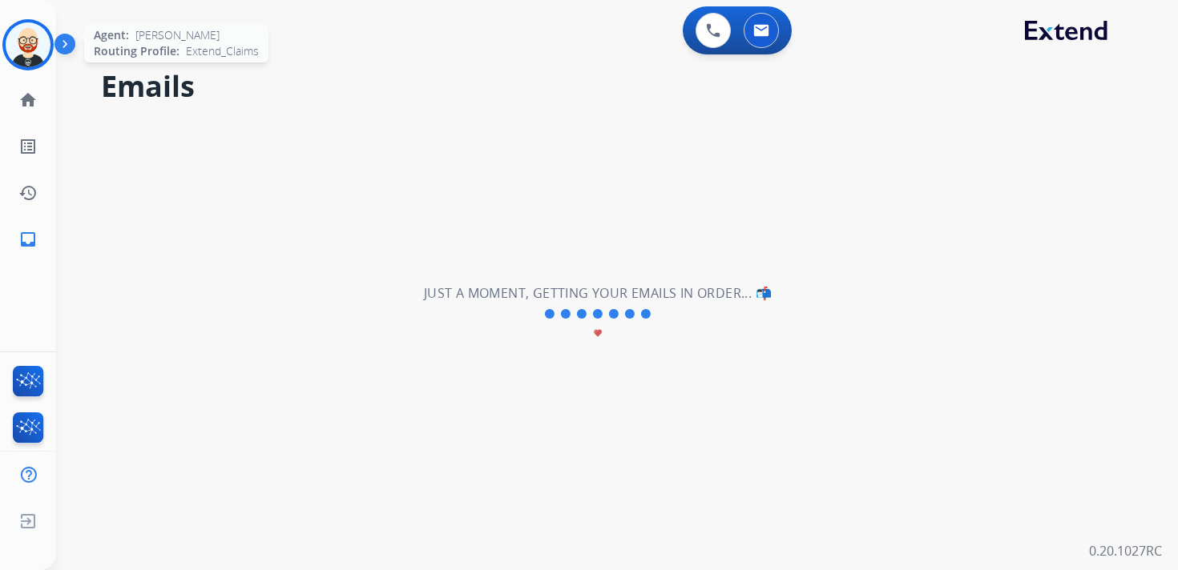
click at [24, 56] on img at bounding box center [28, 44] width 45 height 45
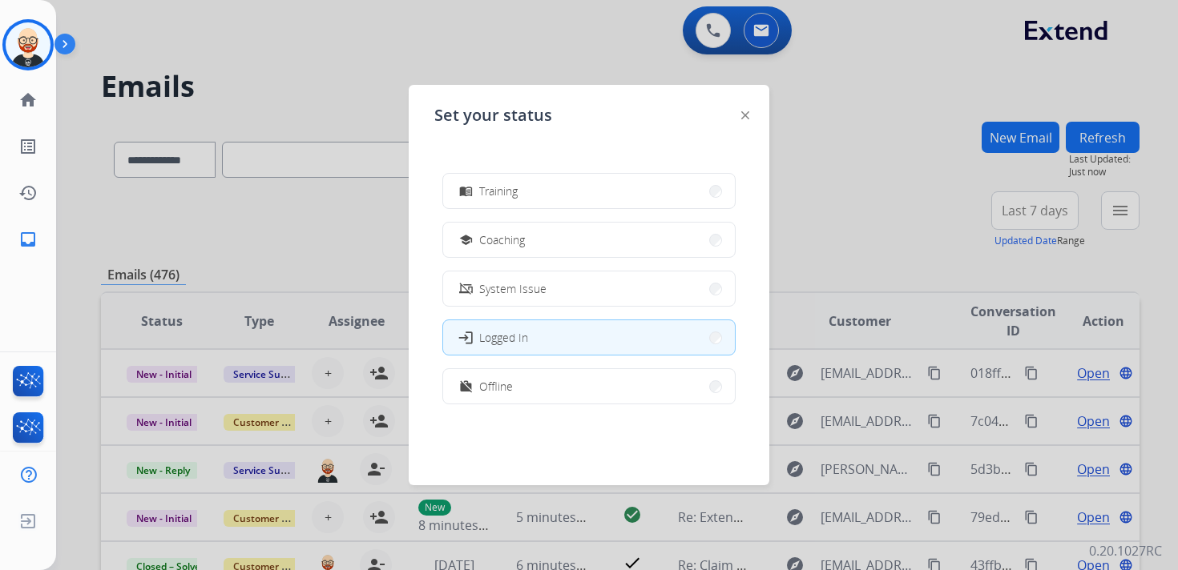
scroll to position [302, 0]
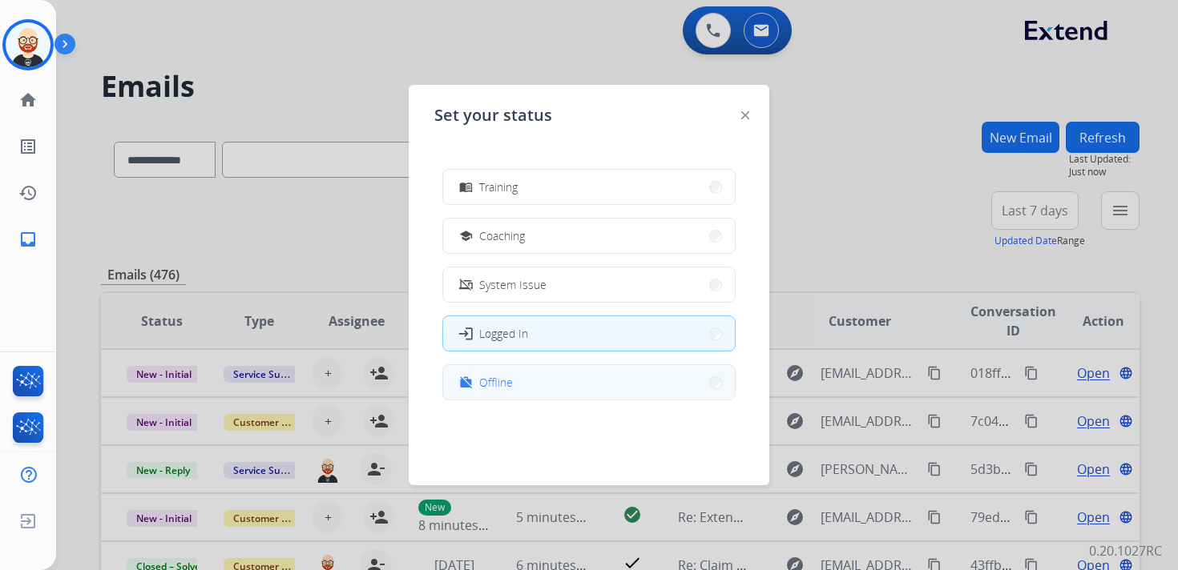
click at [525, 381] on button "work_off Offline" at bounding box center [589, 382] width 292 height 34
